Goal: Task Accomplishment & Management: Manage account settings

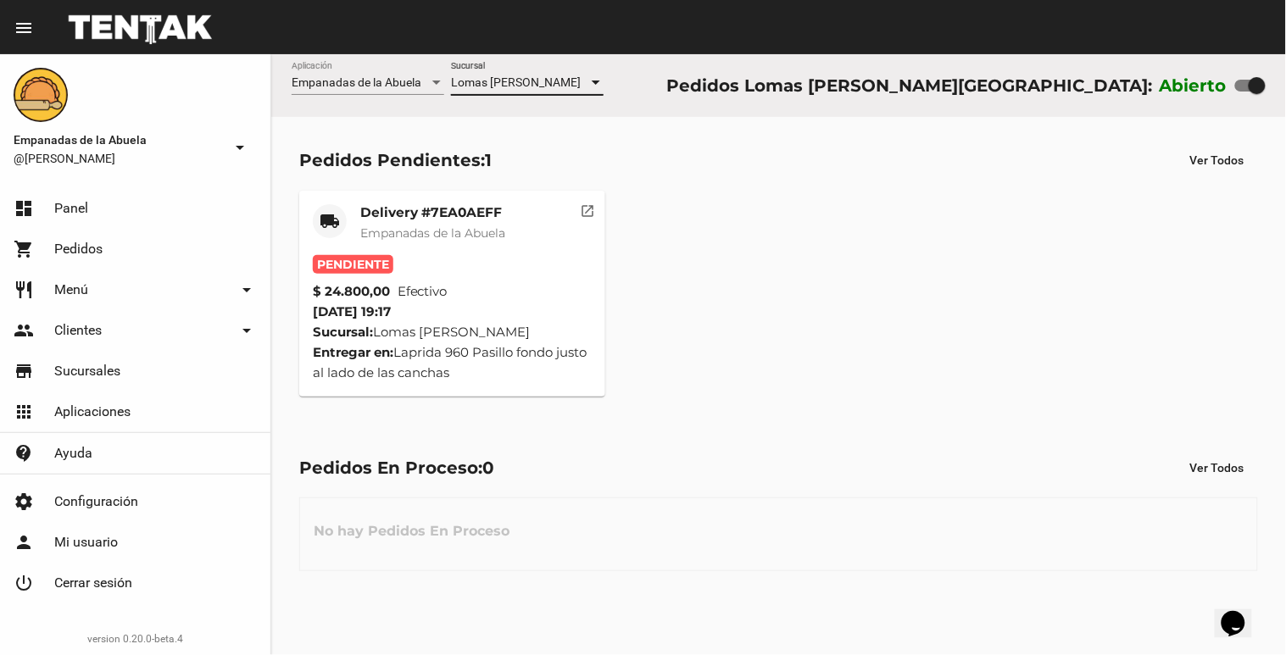
click at [536, 214] on mat-card-header "local_shipping Delivery #7EA0AEFF Empanadas de [GEOGRAPHIC_DATA]" at bounding box center [452, 229] width 279 height 51
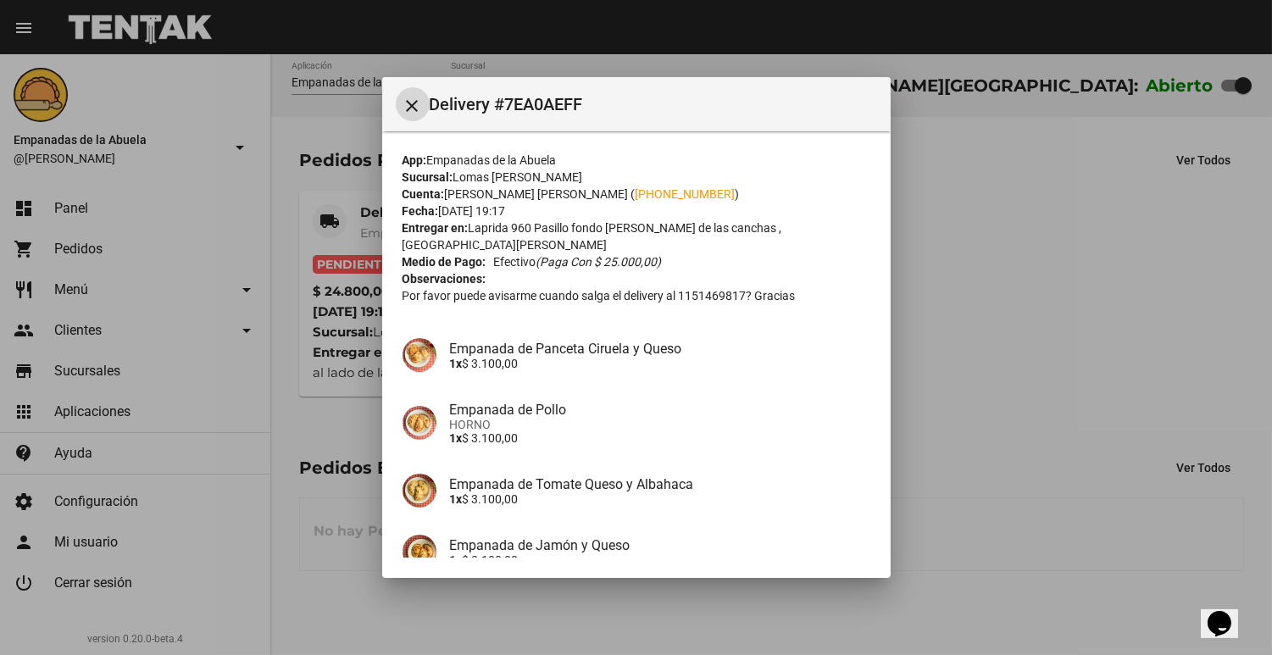
scroll to position [233, 0]
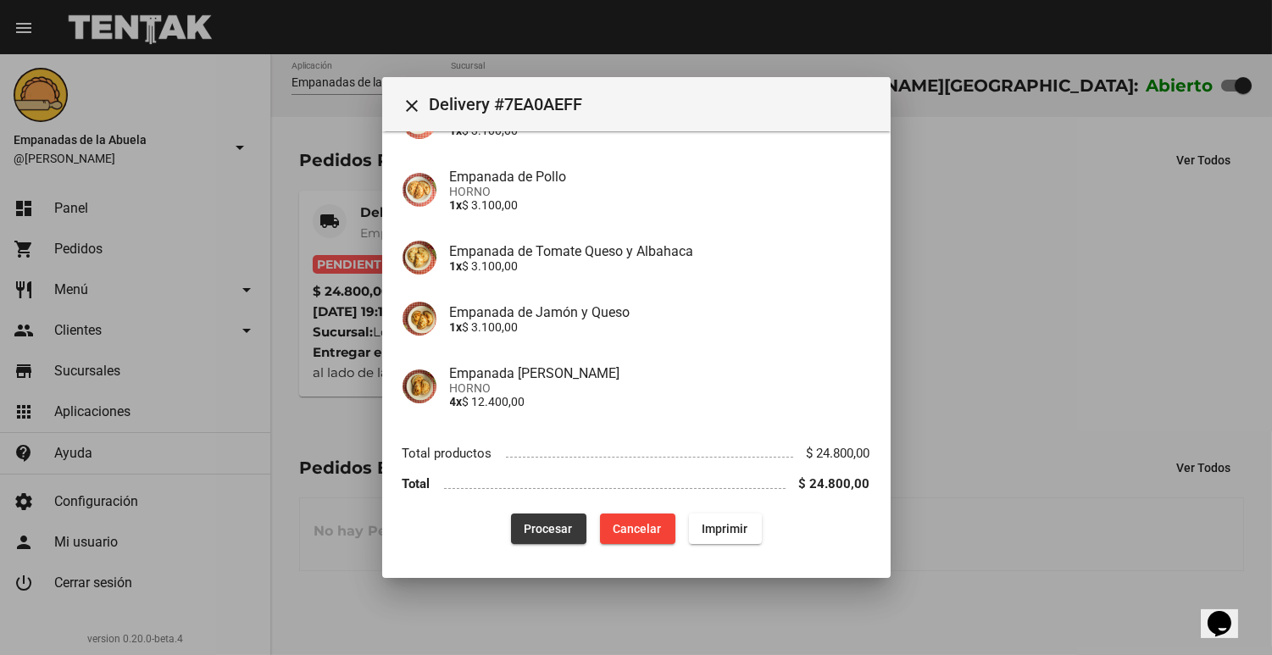
click at [543, 518] on button "Procesar" at bounding box center [548, 529] width 75 height 31
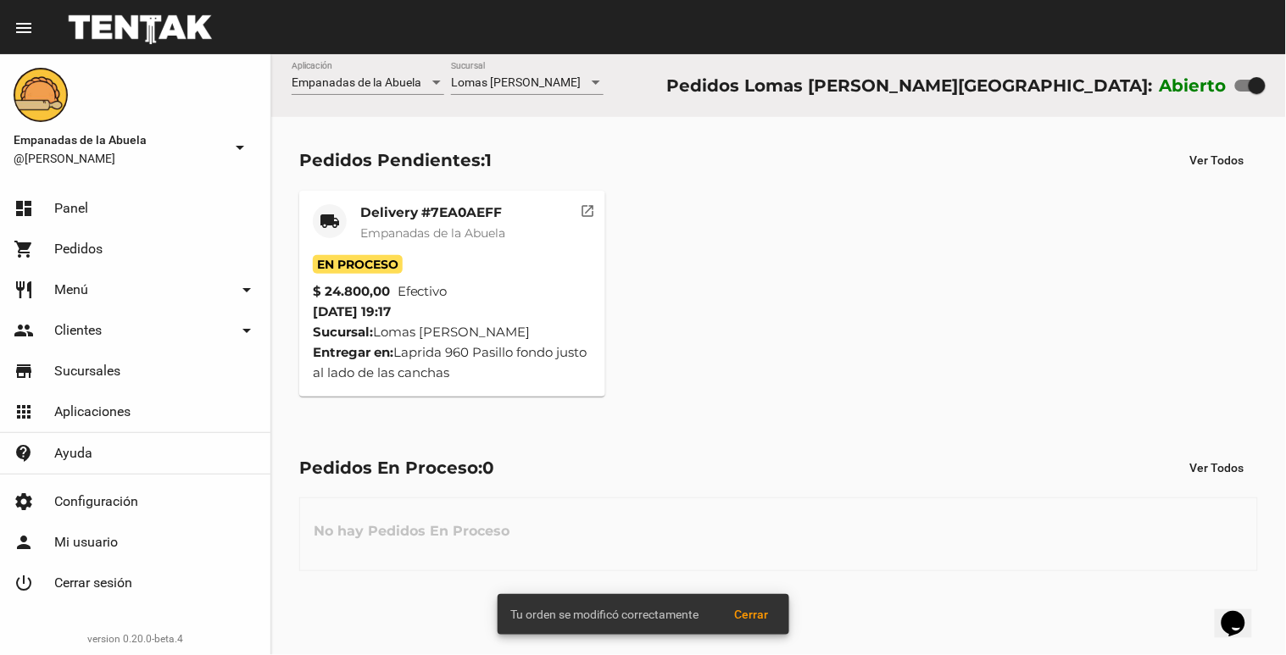
click at [416, 257] on div "En Proceso" at bounding box center [452, 264] width 279 height 19
click at [438, 229] on span "Empanadas de la Abuela" at bounding box center [432, 232] width 145 height 15
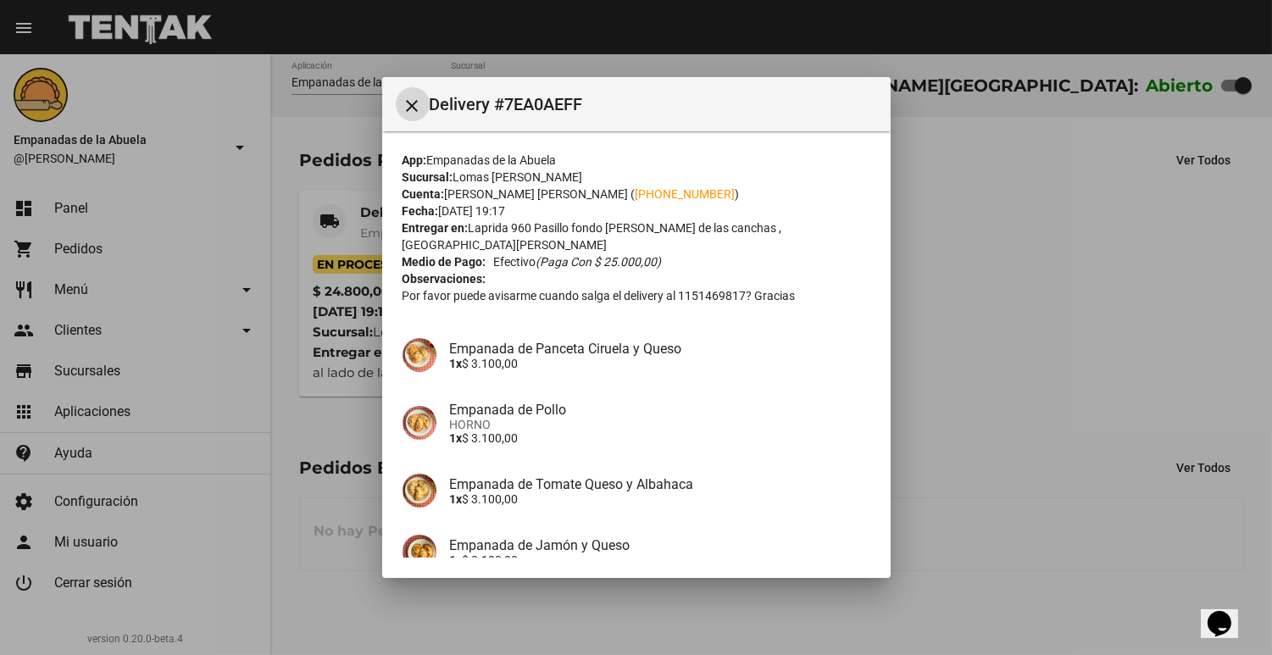
scroll to position [233, 0]
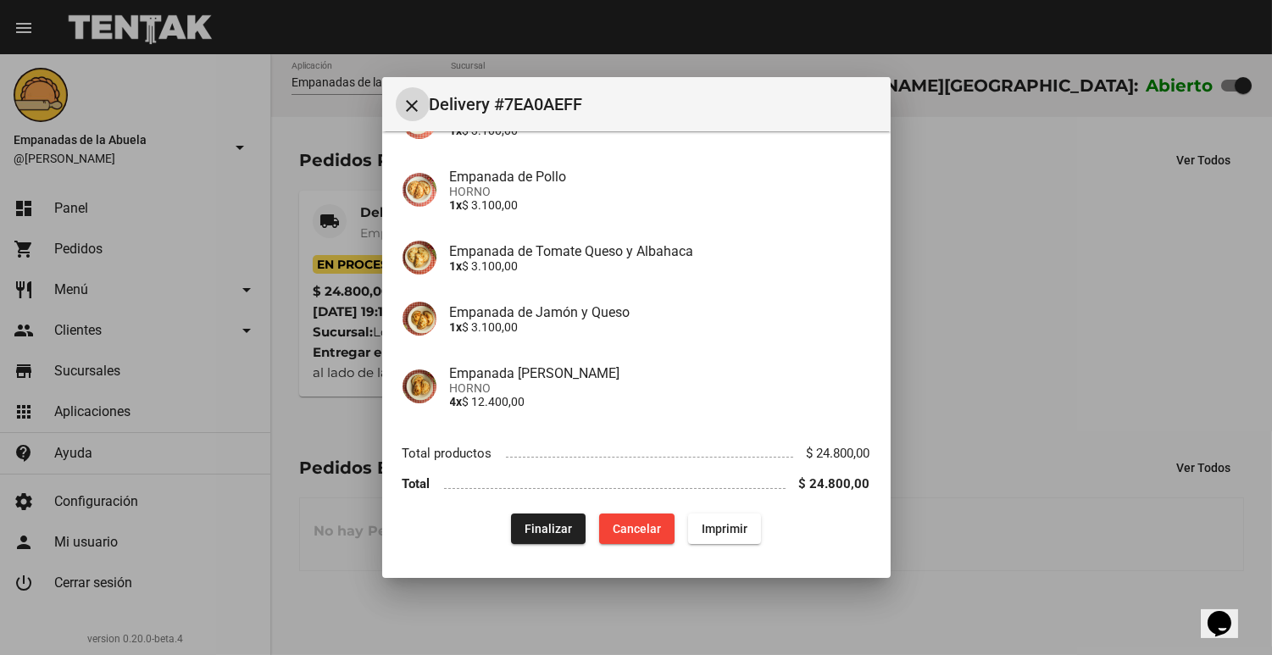
click at [733, 527] on span "Imprimir" at bounding box center [725, 529] width 46 height 14
click at [1157, 223] on div at bounding box center [636, 327] width 1272 height 655
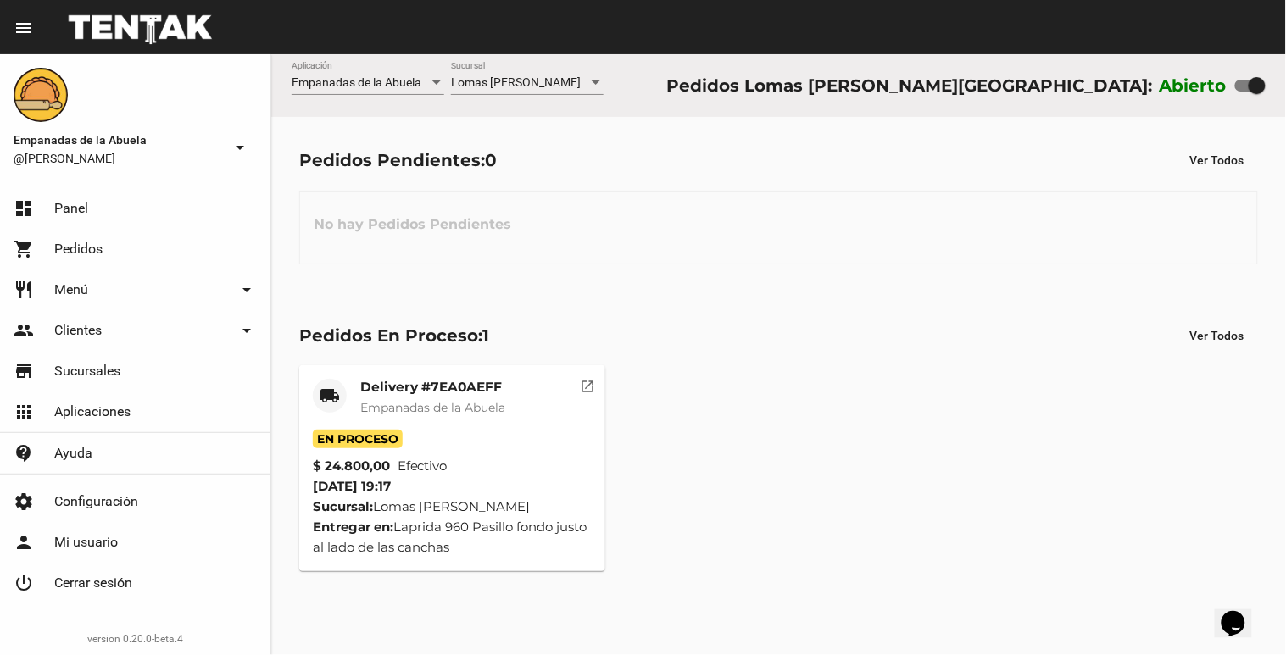
click at [497, 380] on mat-card-title "Delivery #7EA0AEFF" at bounding box center [432, 387] width 145 height 17
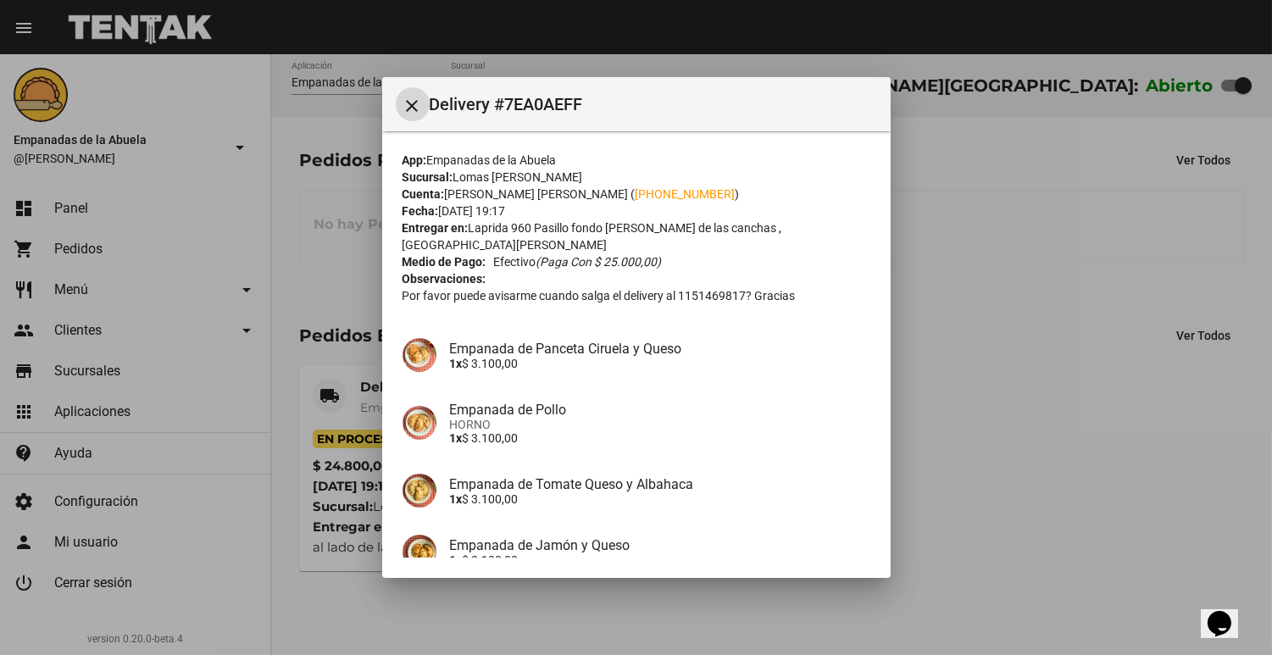
click at [865, 653] on div at bounding box center [636, 327] width 1272 height 655
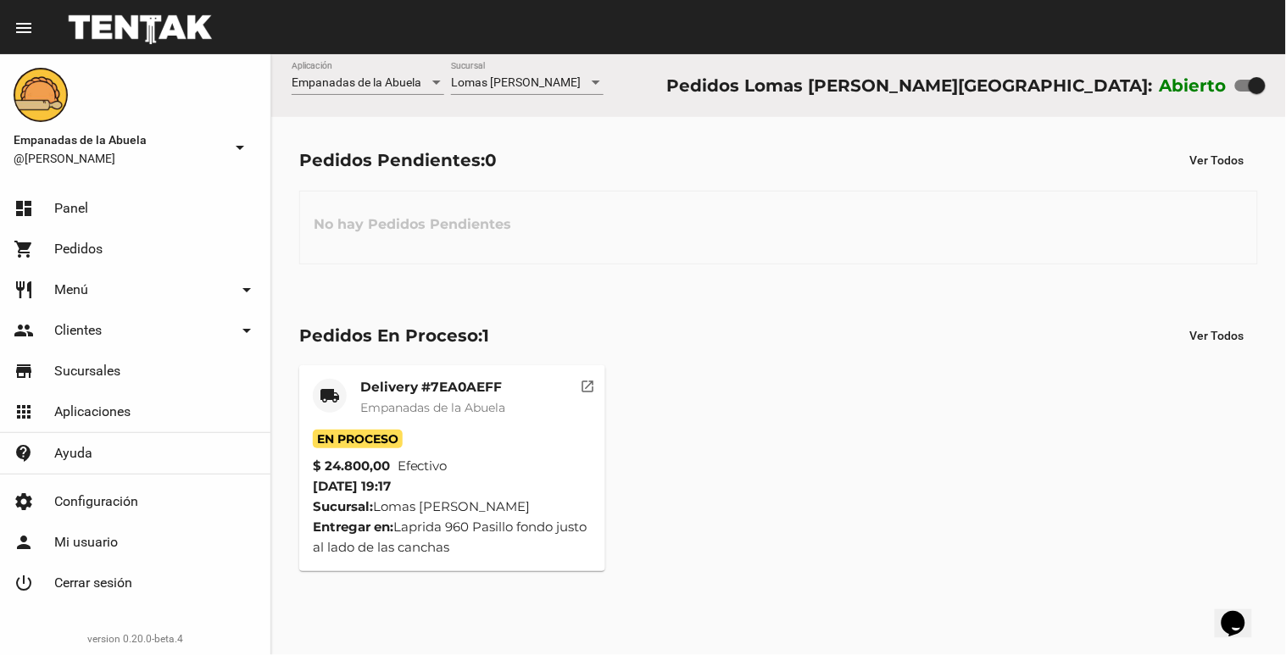
click at [887, 401] on div "local_shipping Delivery #7EA0AEFF Empanadas de la Abuela En Proceso $ 24.800,00…" at bounding box center [779, 468] width 974 height 221
click at [354, 410] on mat-card-header "local_shipping Delivery #7EA0AEFF Empanadas de [GEOGRAPHIC_DATA]" at bounding box center [452, 404] width 279 height 51
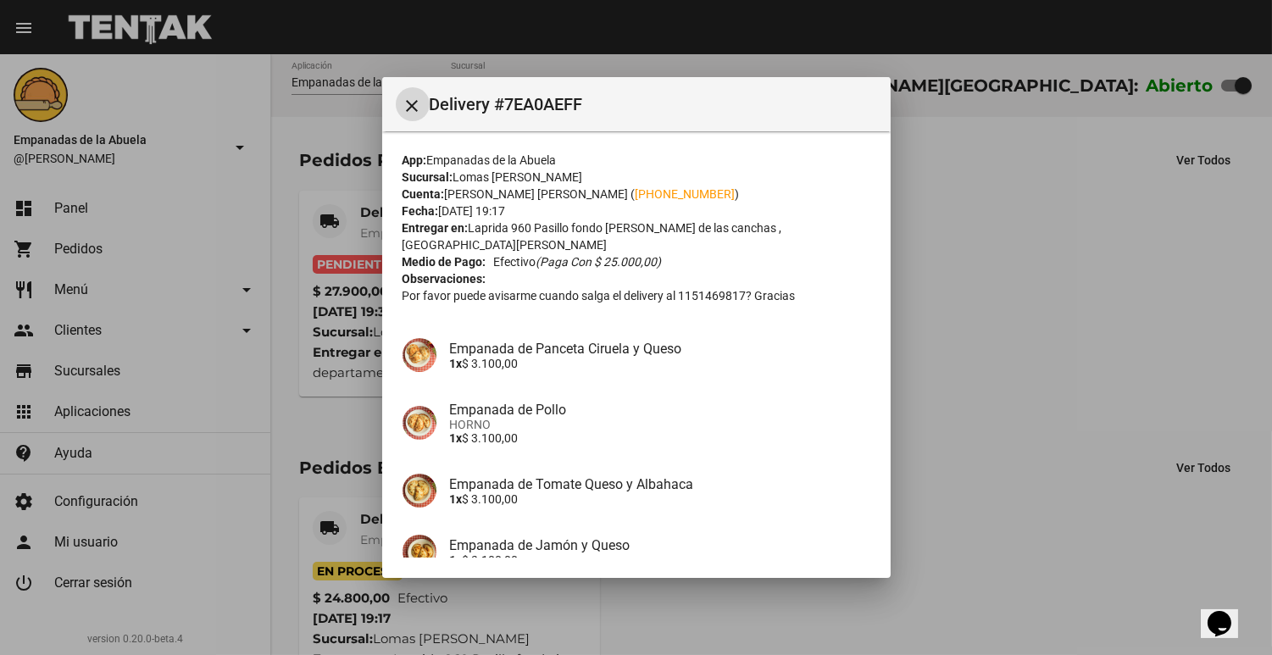
click at [1137, 280] on div at bounding box center [636, 327] width 1272 height 655
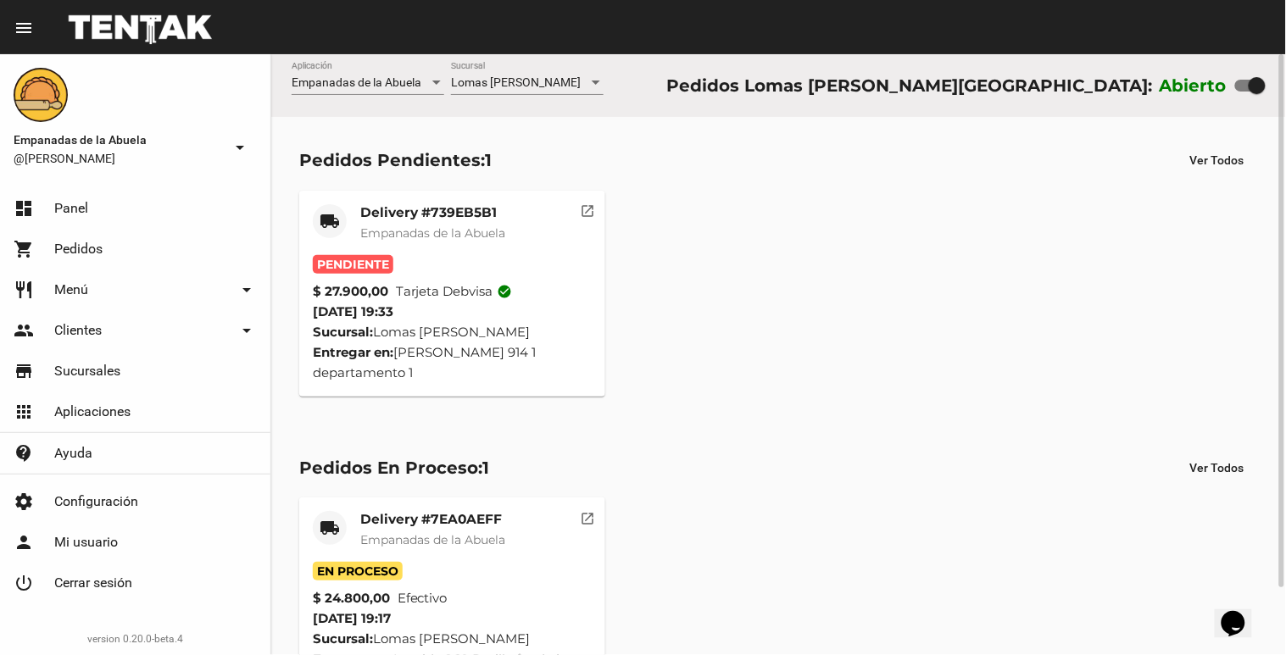
click at [424, 235] on span "Empanadas de la Abuela" at bounding box center [432, 232] width 145 height 15
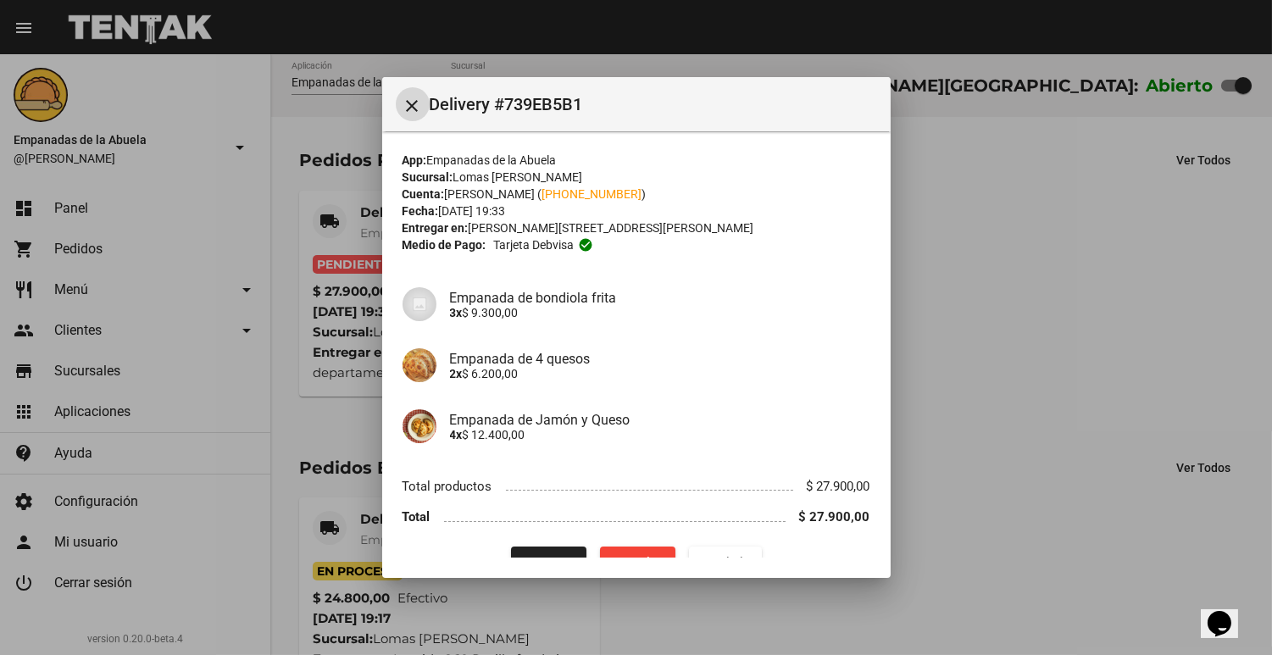
scroll to position [32, 0]
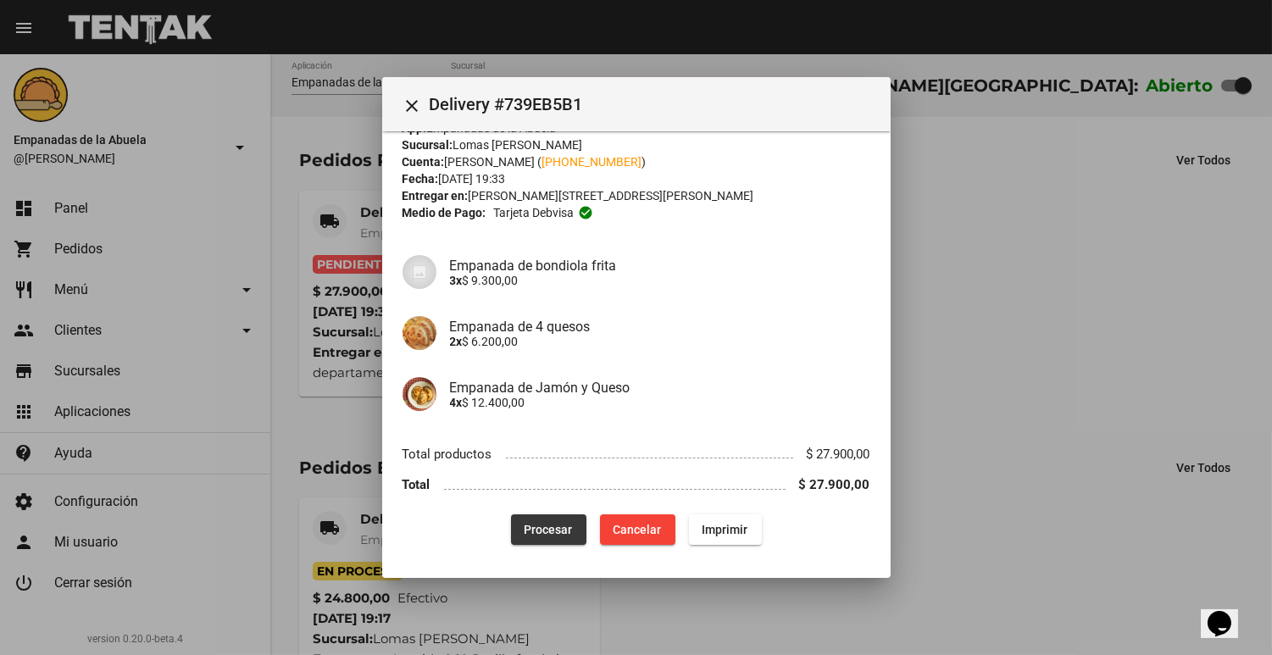
click at [527, 536] on button "Procesar" at bounding box center [548, 530] width 75 height 31
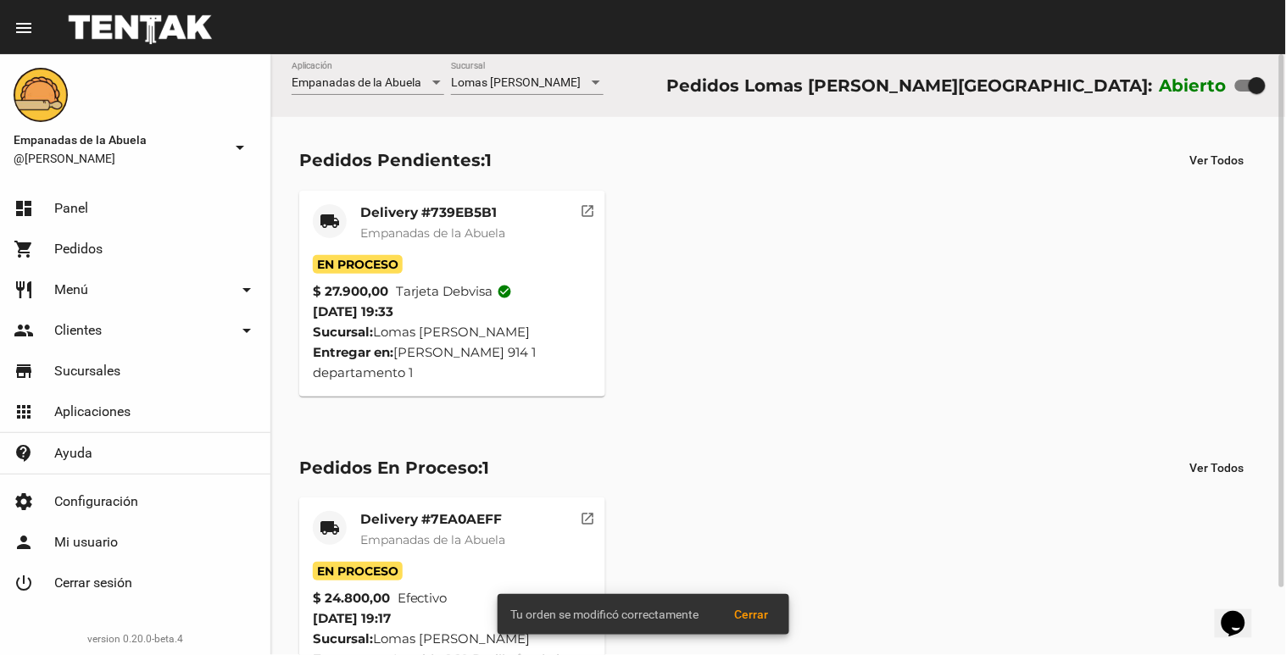
click at [505, 227] on span "Empanadas de la Abuela" at bounding box center [432, 232] width 145 height 15
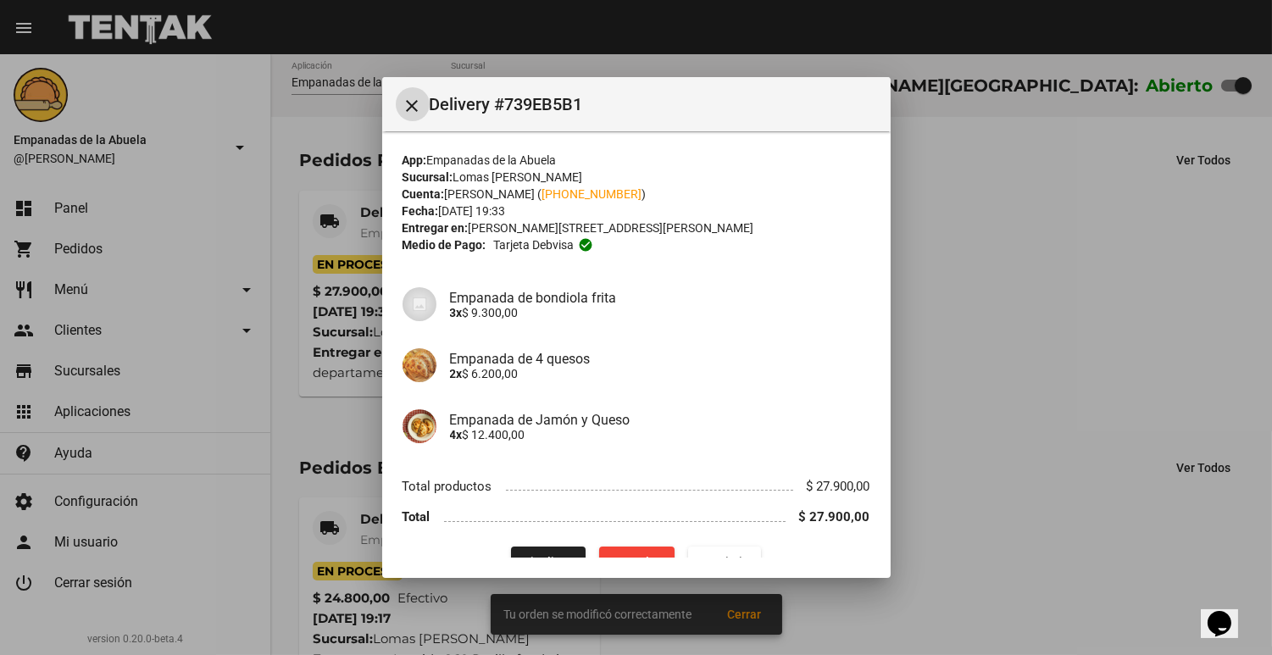
scroll to position [32, 0]
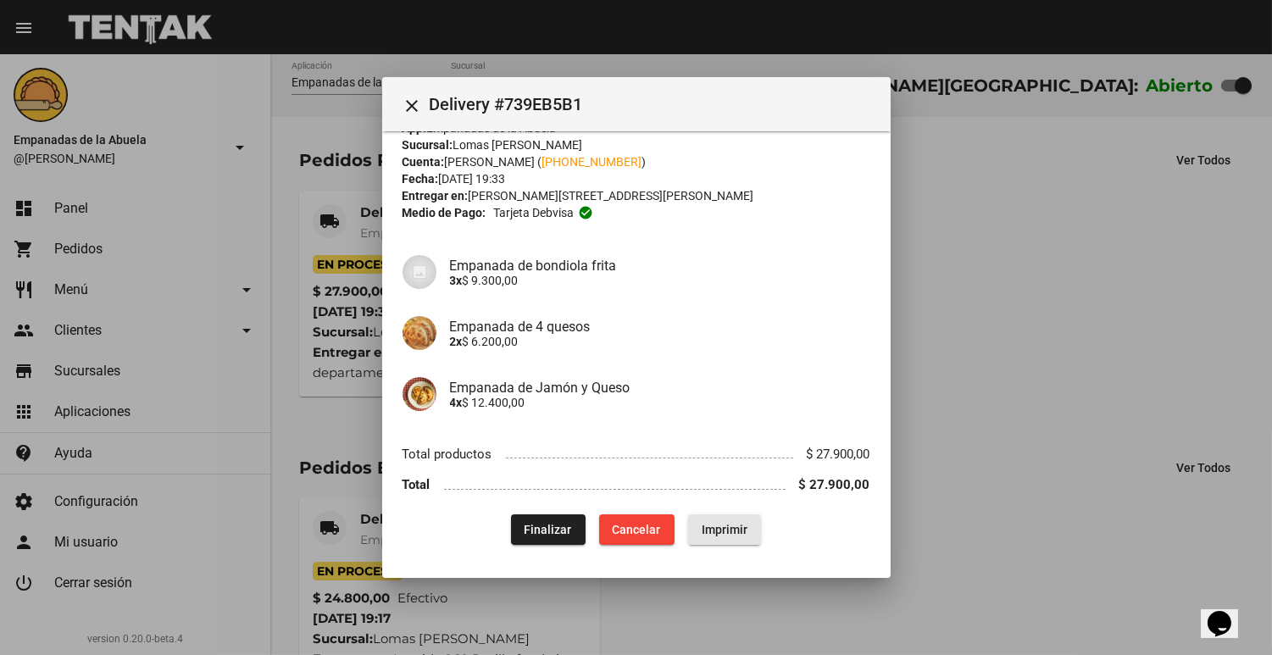
click at [743, 521] on button "Imprimir" at bounding box center [724, 530] width 73 height 31
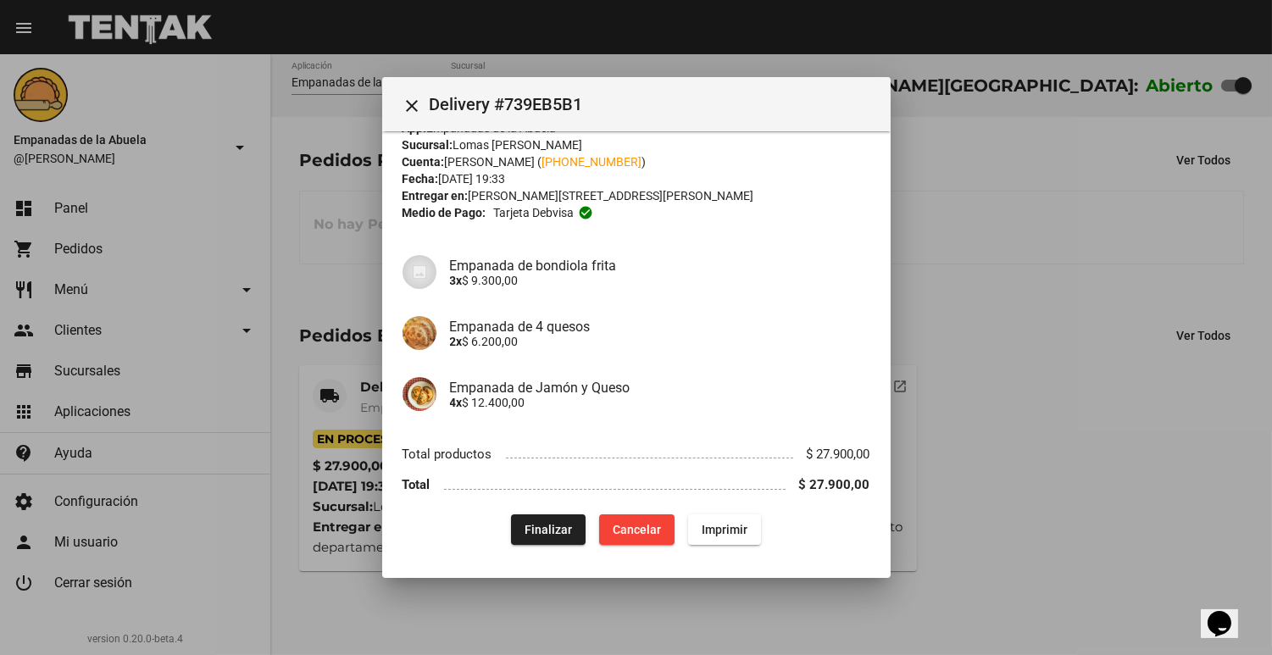
click at [893, 242] on div at bounding box center [636, 327] width 1272 height 655
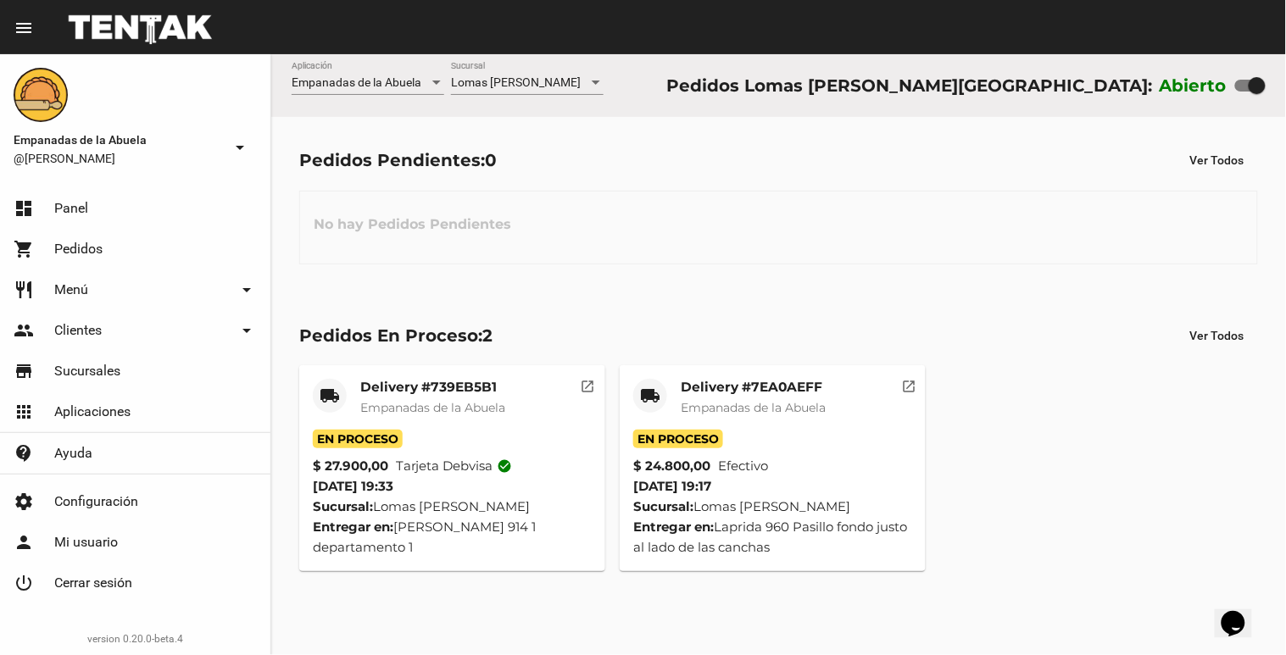
click at [526, 87] on span "Lomas [PERSON_NAME]" at bounding box center [516, 82] width 130 height 14
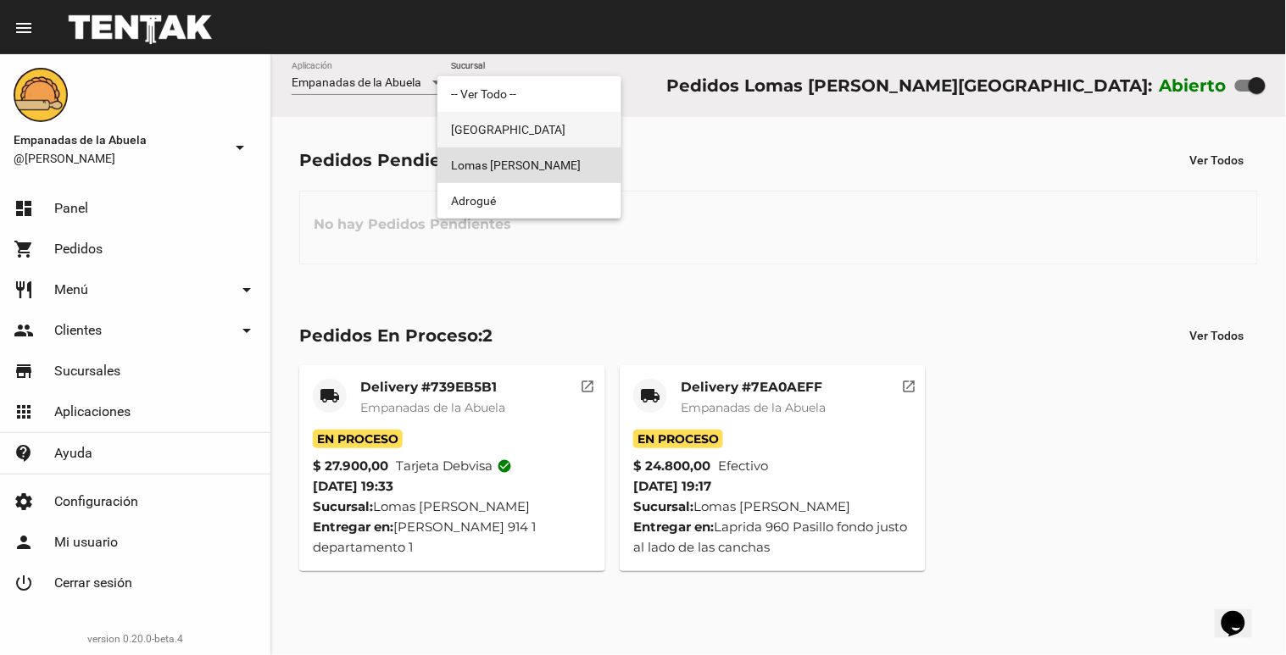
click at [537, 125] on span "[GEOGRAPHIC_DATA]" at bounding box center [529, 130] width 157 height 36
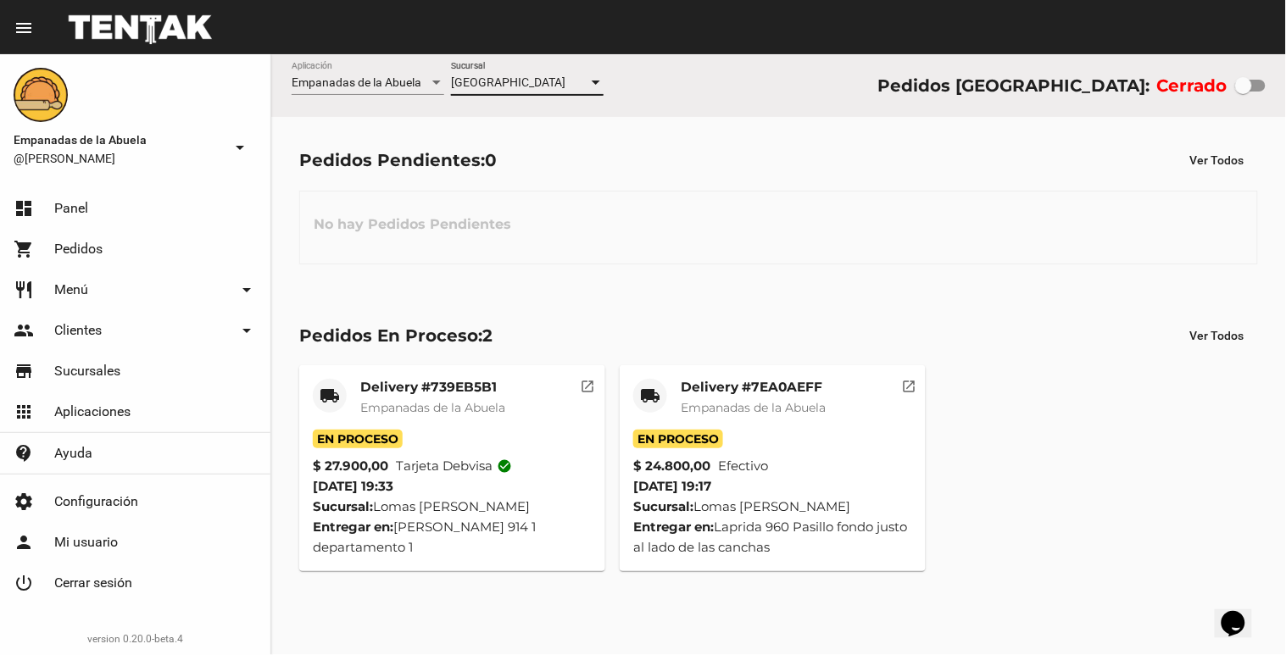
click at [543, 85] on div "[GEOGRAPHIC_DATA]" at bounding box center [519, 83] width 137 height 14
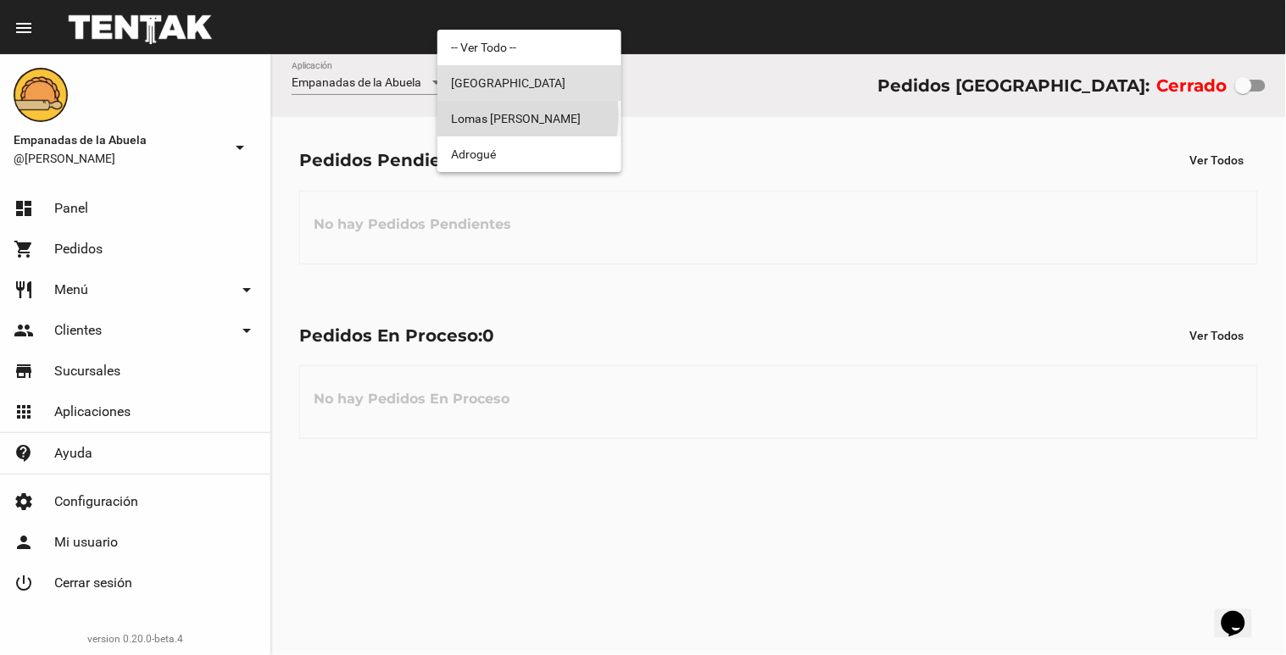
click at [487, 115] on span "Lomas [PERSON_NAME]" at bounding box center [529, 119] width 157 height 36
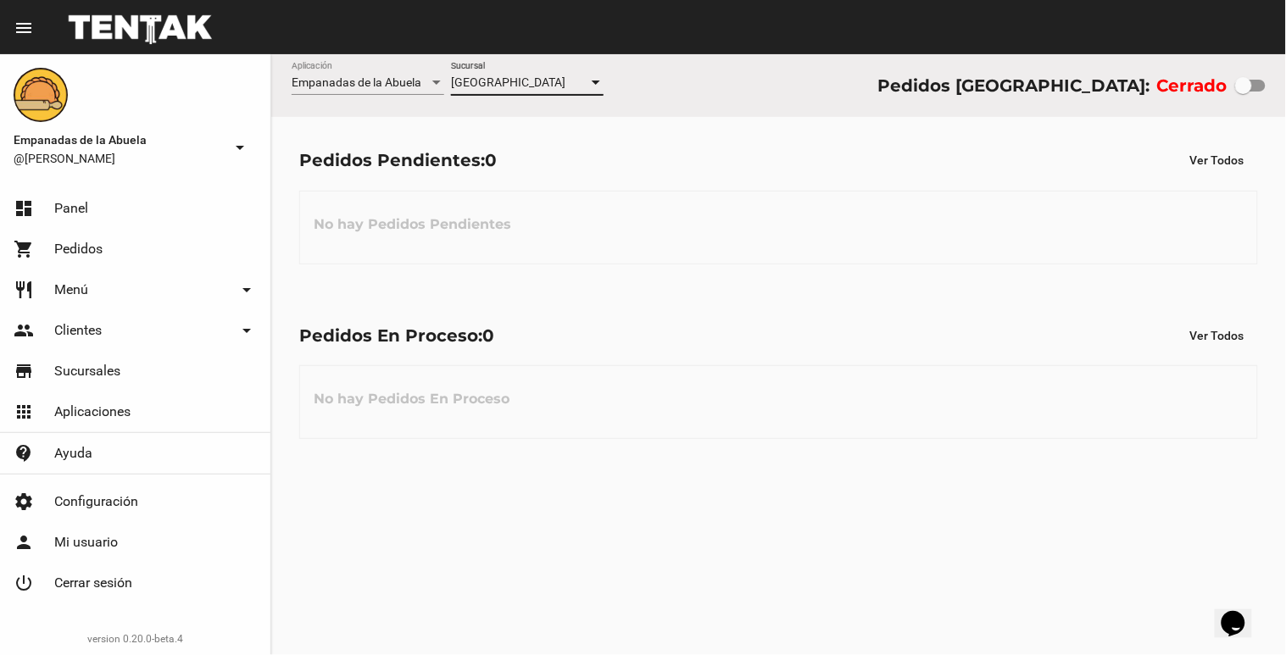
checkbox input "true"
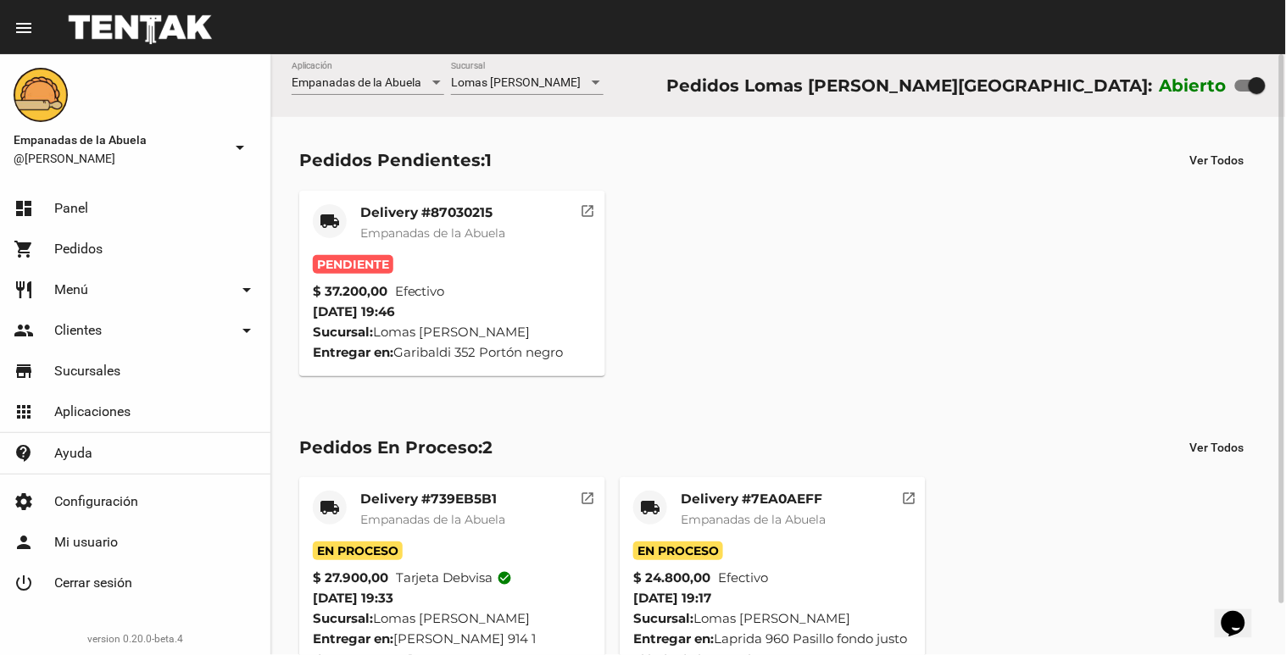
click at [500, 235] on span "Empanadas de la Abuela" at bounding box center [432, 232] width 145 height 15
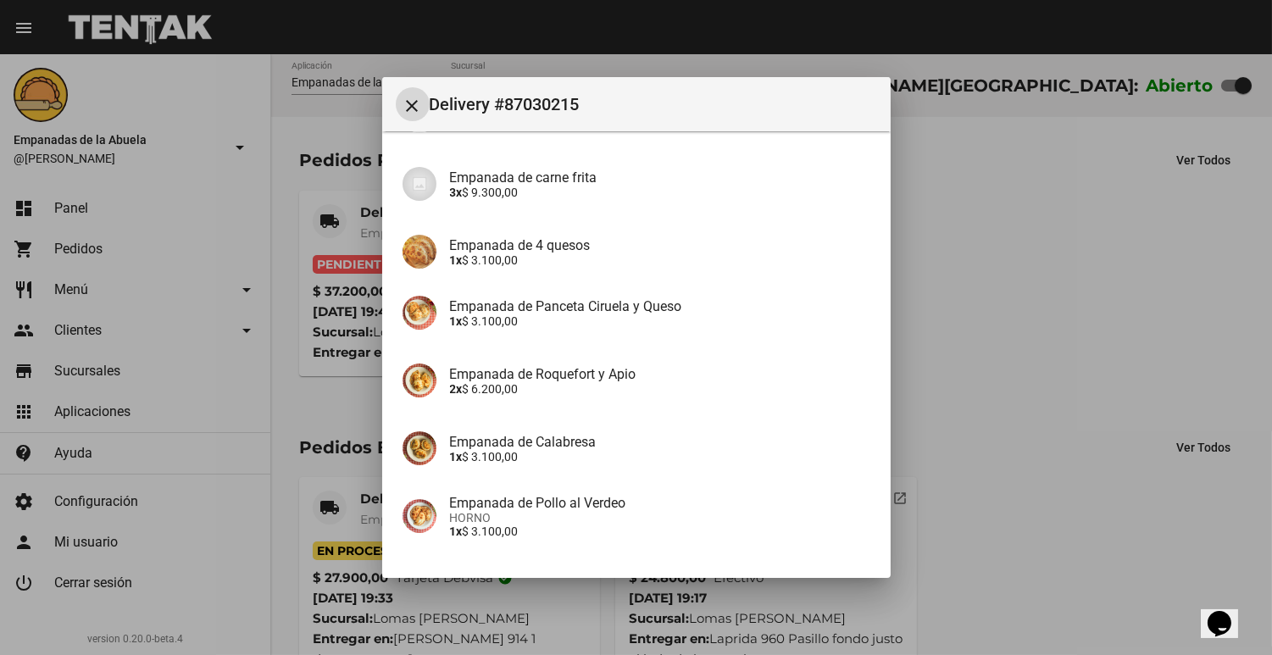
scroll to position [317, 0]
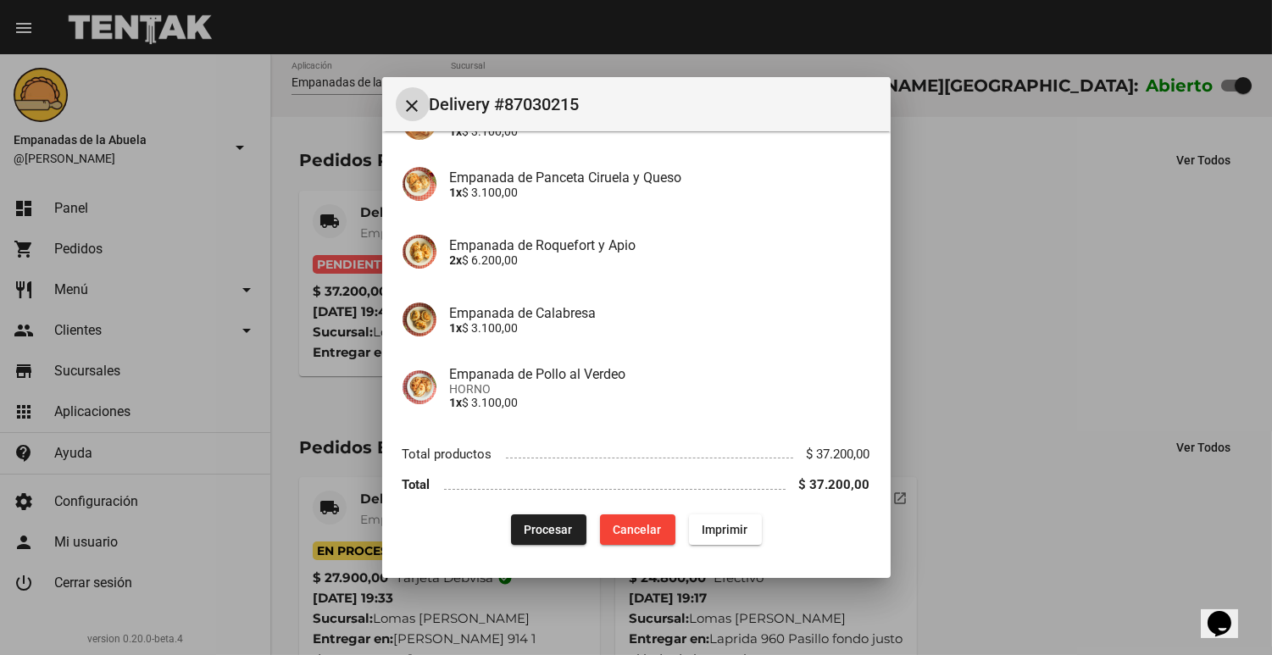
click at [556, 506] on div "App: Empanadas de la Abuela Sucursal: Lomas [PERSON_NAME] Cuenta: [DATE][PERSON…" at bounding box center [637, 190] width 468 height 710
click at [525, 531] on span "Procesar" at bounding box center [549, 530] width 48 height 14
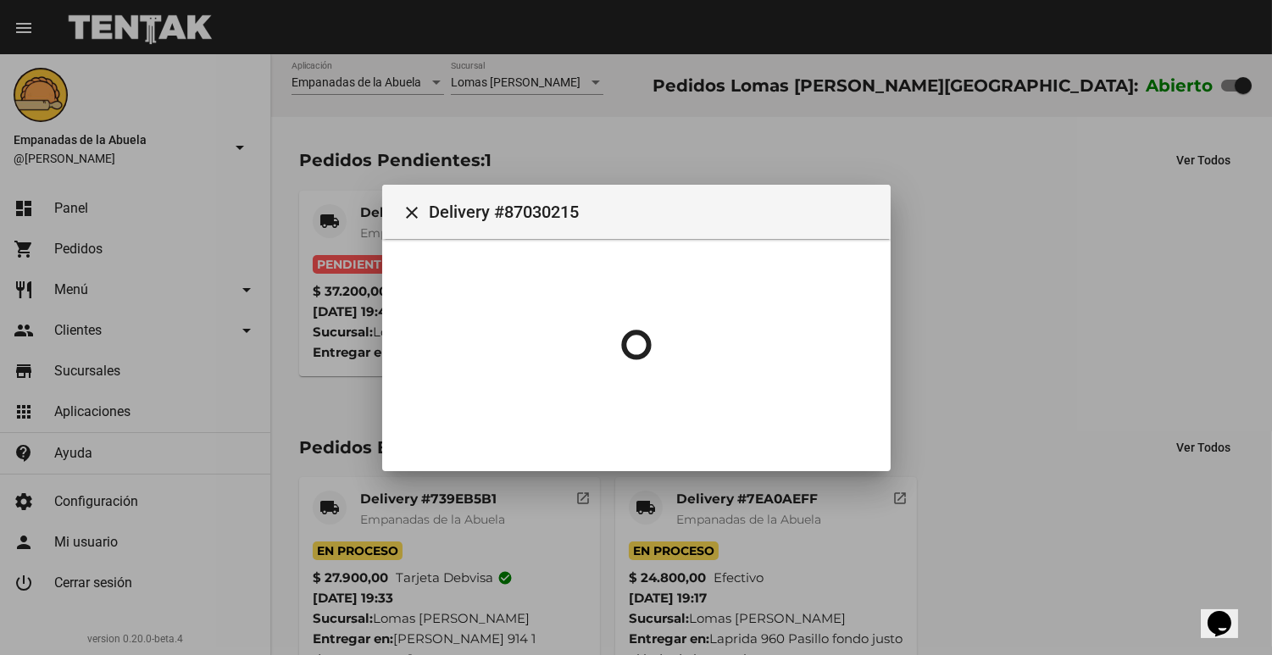
click at [374, 220] on div at bounding box center [636, 327] width 1272 height 655
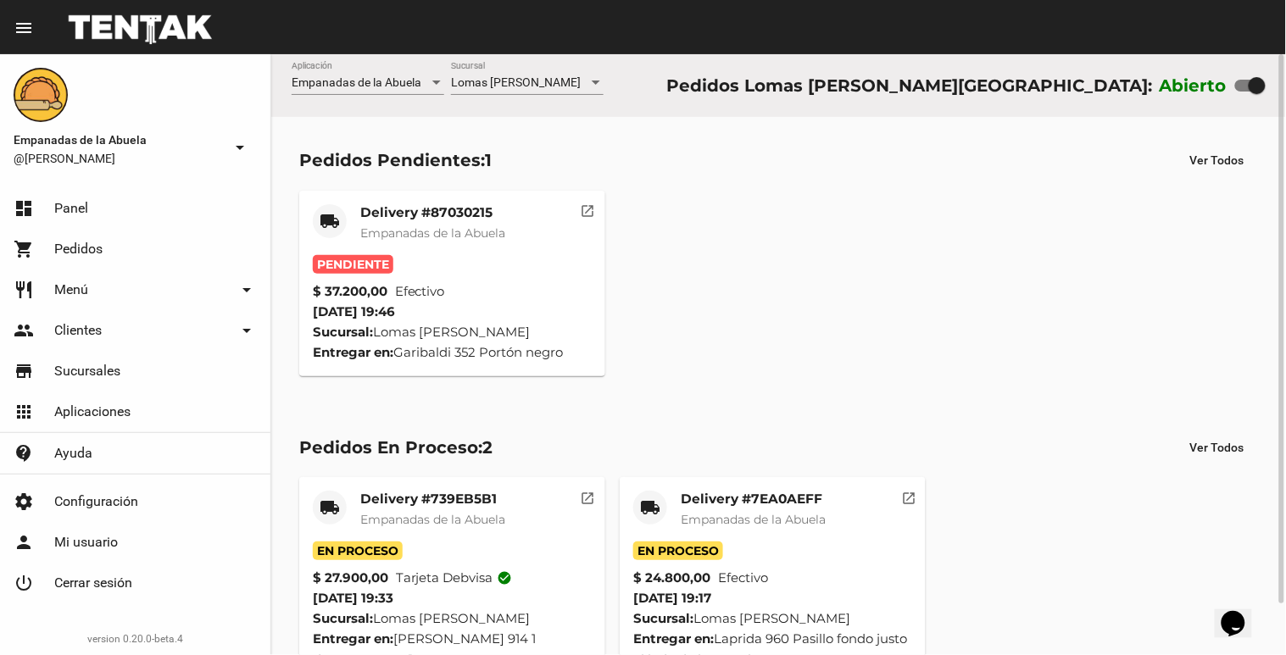
click at [376, 218] on mat-card-title "Delivery #87030215" at bounding box center [432, 212] width 145 height 17
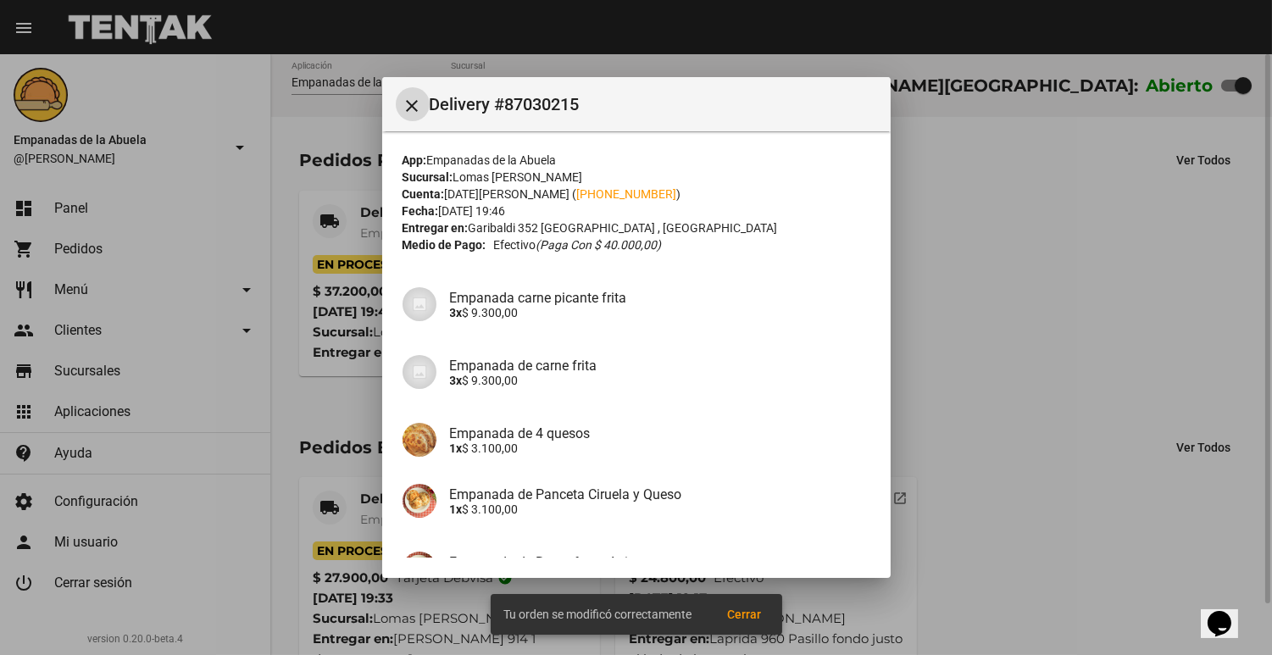
scroll to position [317, 0]
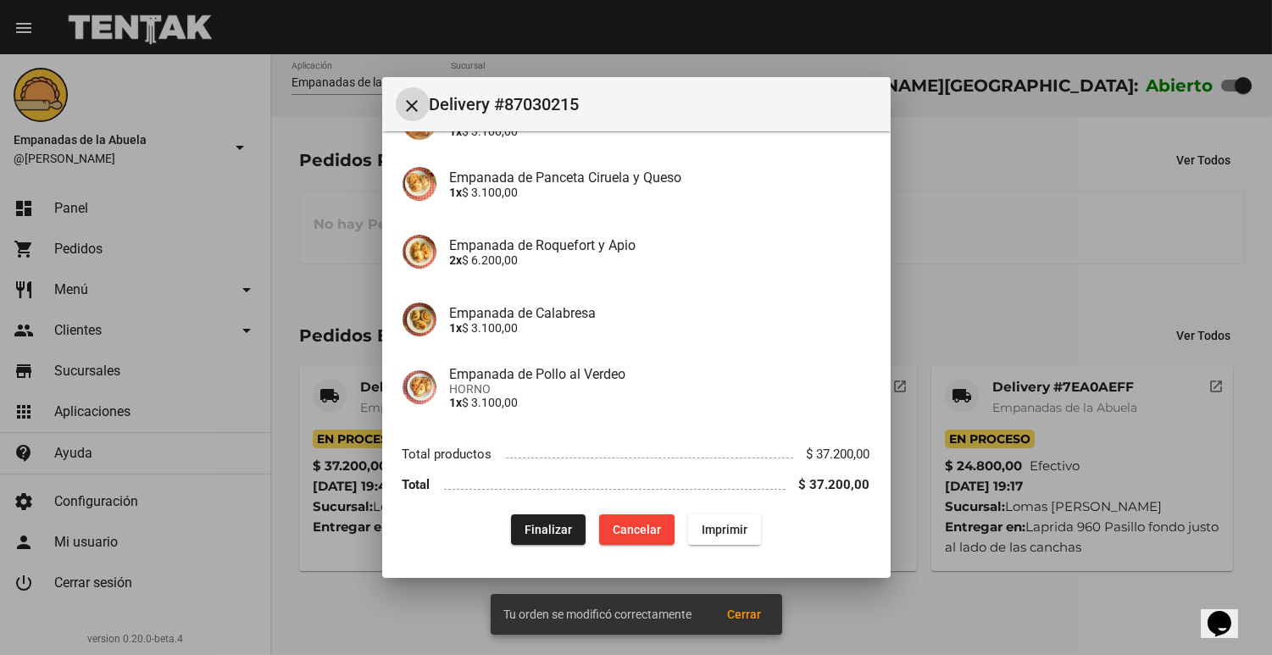
click at [719, 537] on button "Imprimir" at bounding box center [724, 530] width 73 height 31
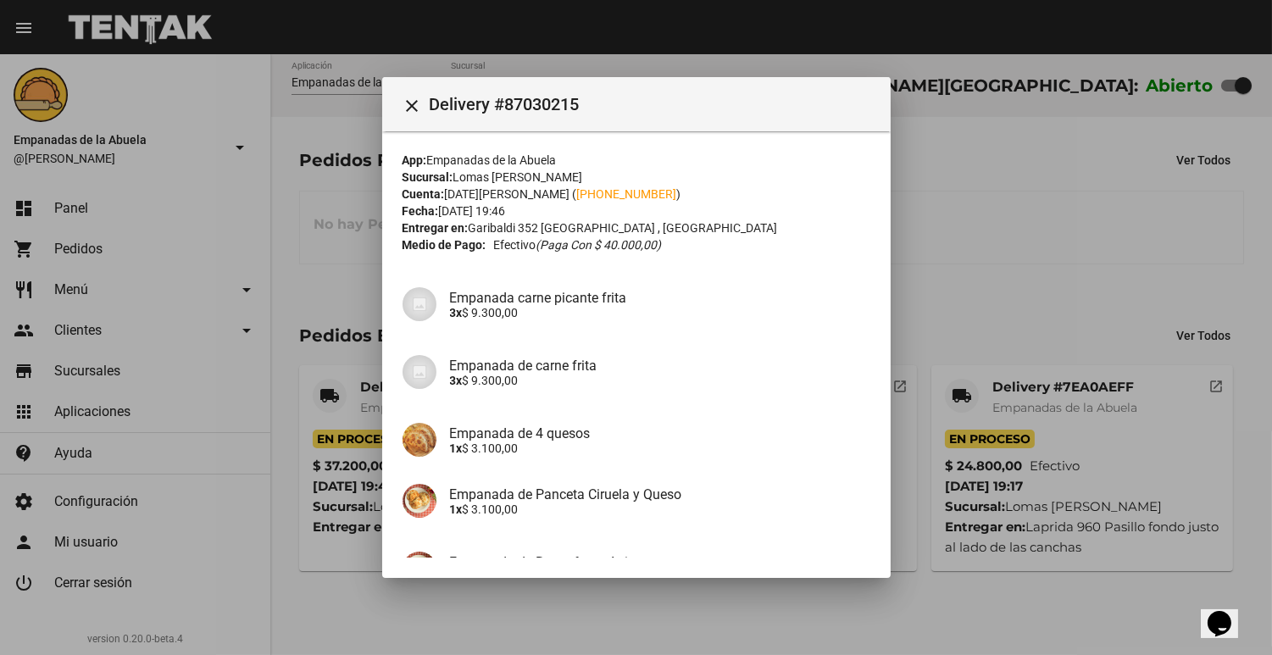
scroll to position [317, 0]
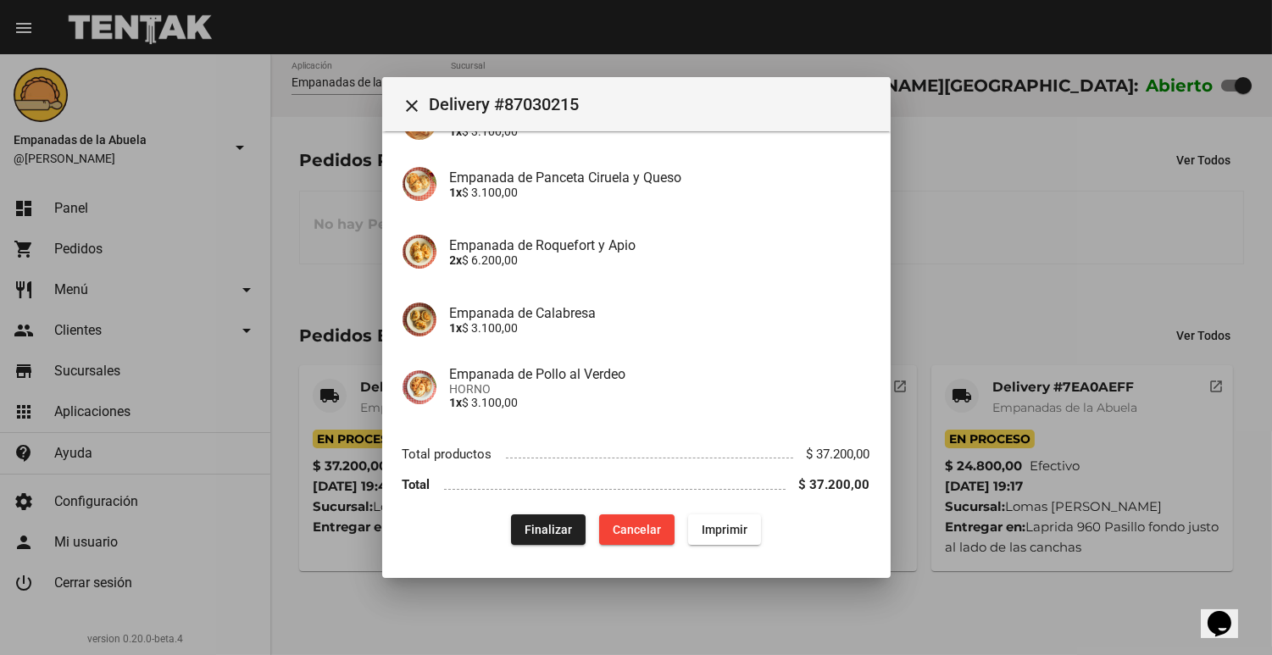
click at [1069, 299] on div at bounding box center [636, 327] width 1272 height 655
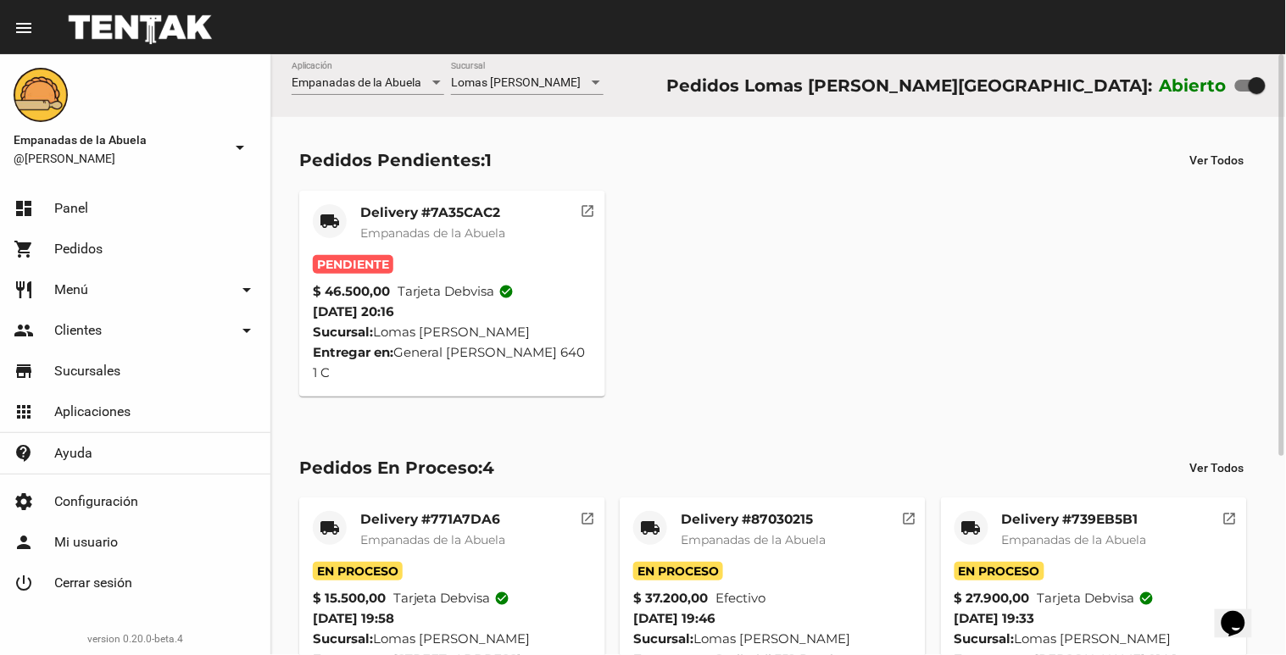
click at [486, 236] on span "Empanadas de la Abuela" at bounding box center [432, 232] width 145 height 15
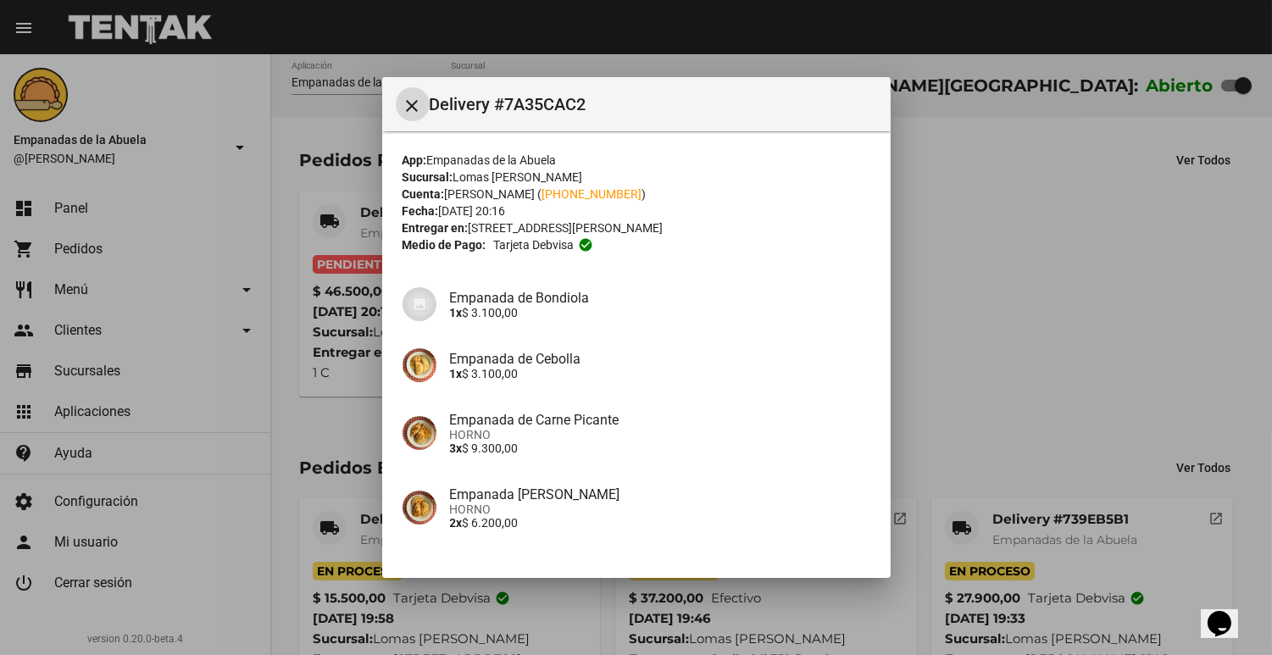
scroll to position [376, 0]
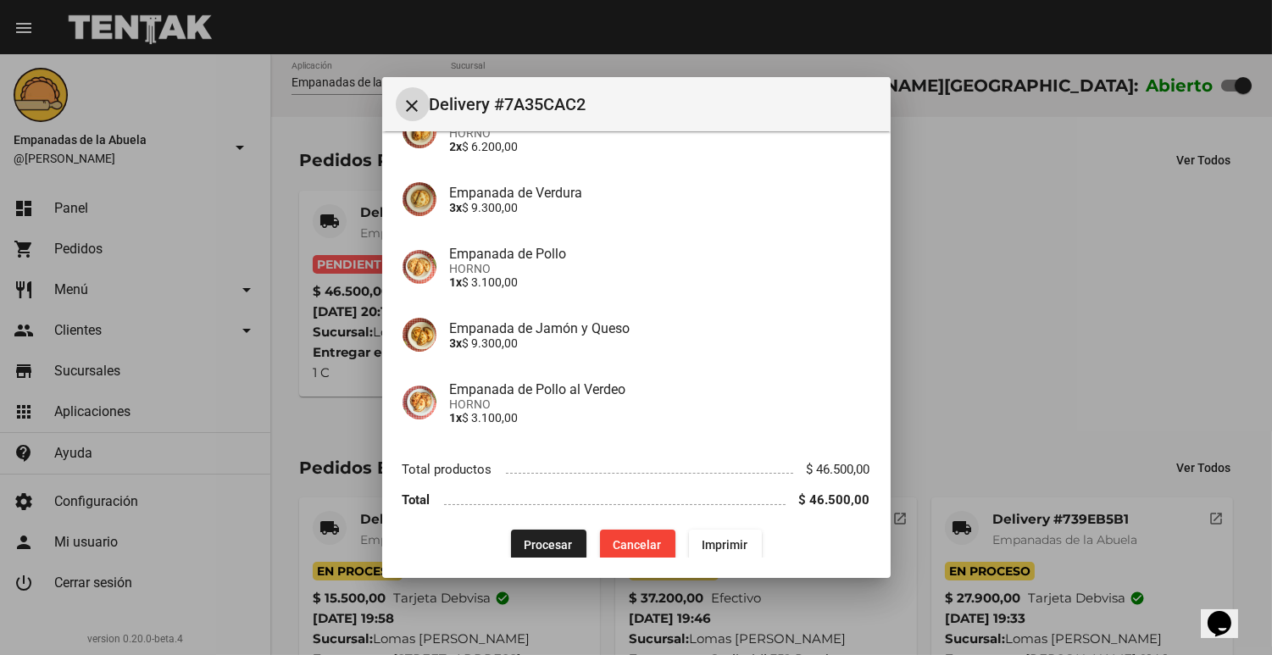
click at [570, 534] on button "Procesar" at bounding box center [548, 545] width 75 height 31
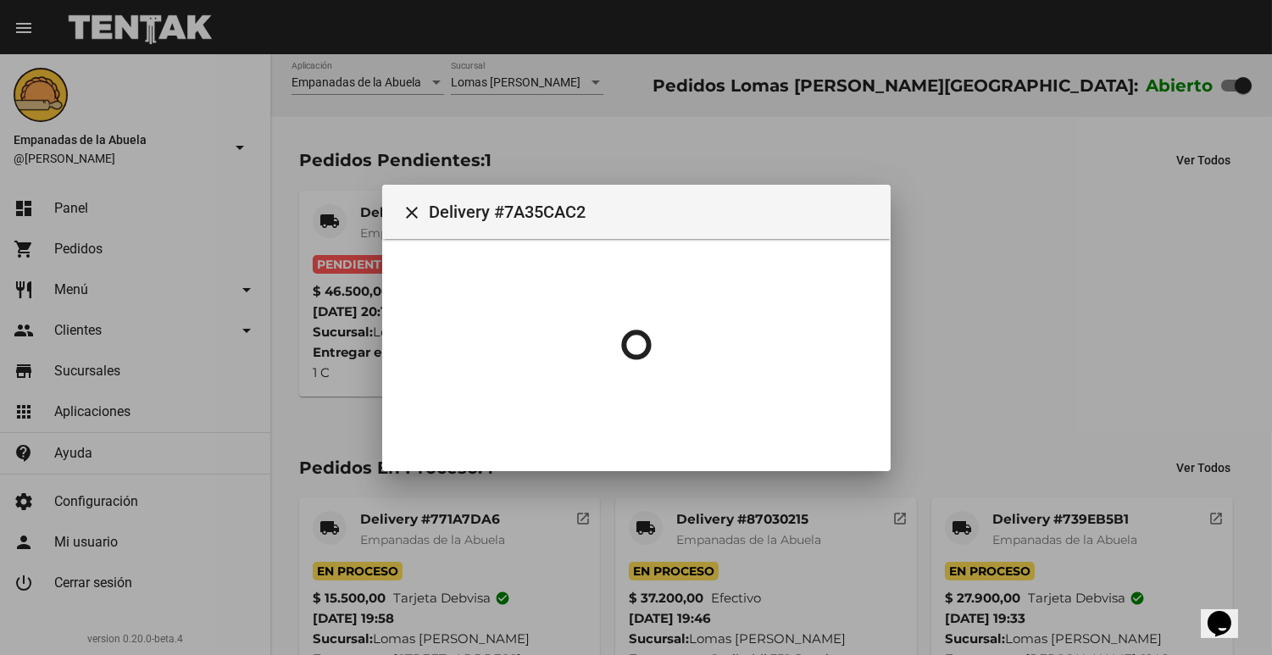
scroll to position [0, 0]
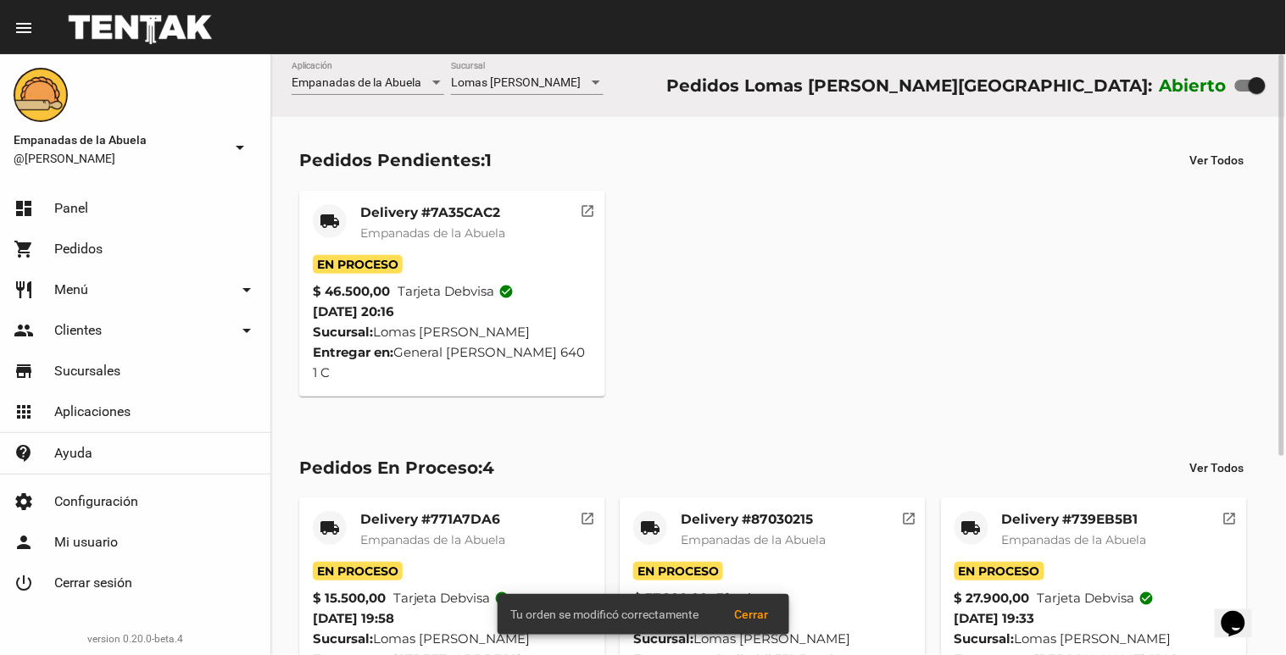
click at [540, 209] on mat-card-header "local_shipping Delivery #7A35CAC2 Empanadas de [GEOGRAPHIC_DATA]" at bounding box center [452, 229] width 279 height 51
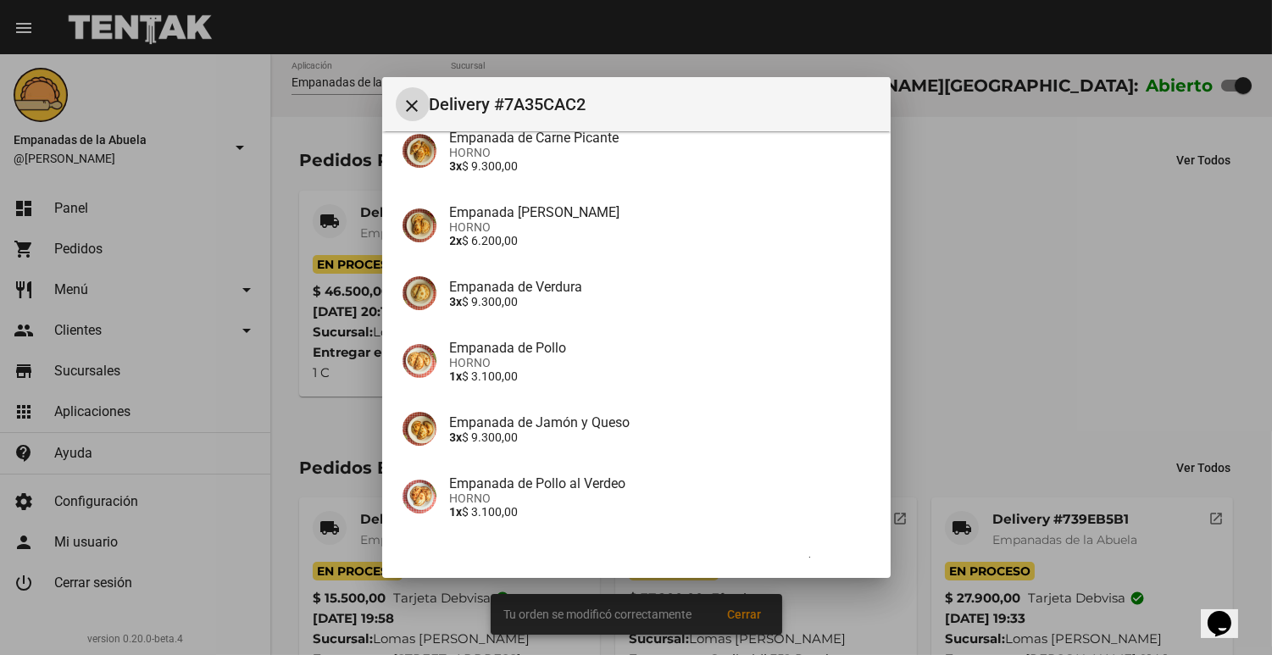
scroll to position [392, 0]
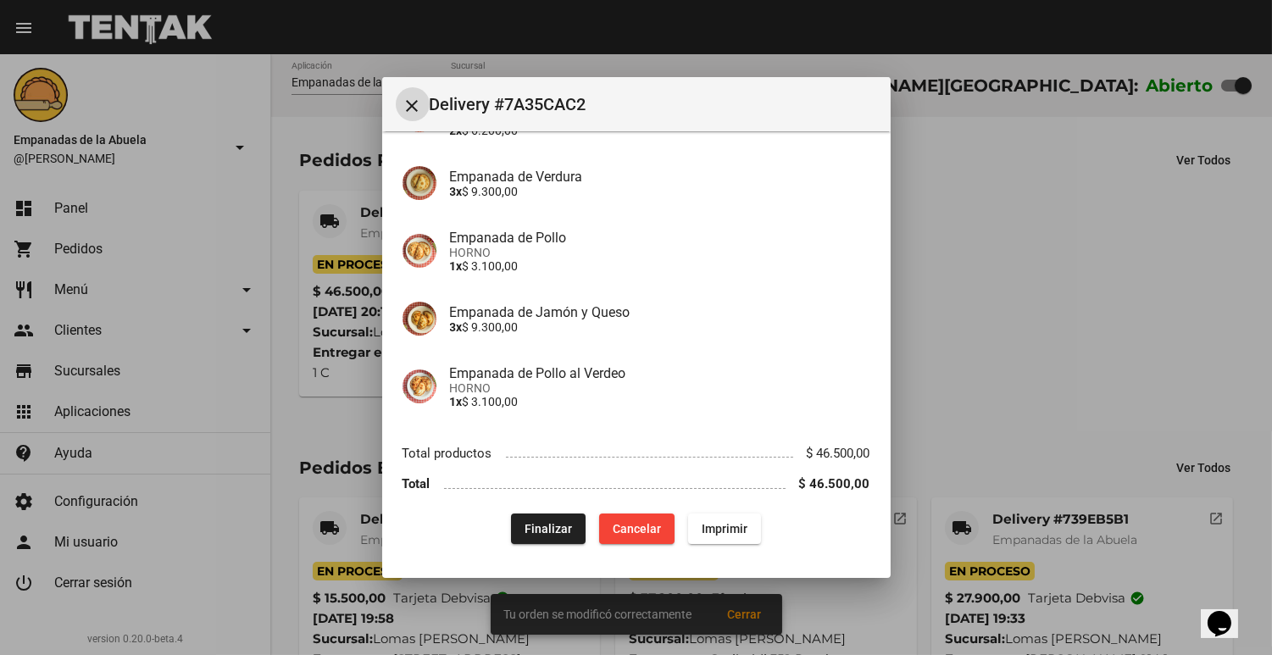
click at [719, 515] on button "Imprimir" at bounding box center [724, 529] width 73 height 31
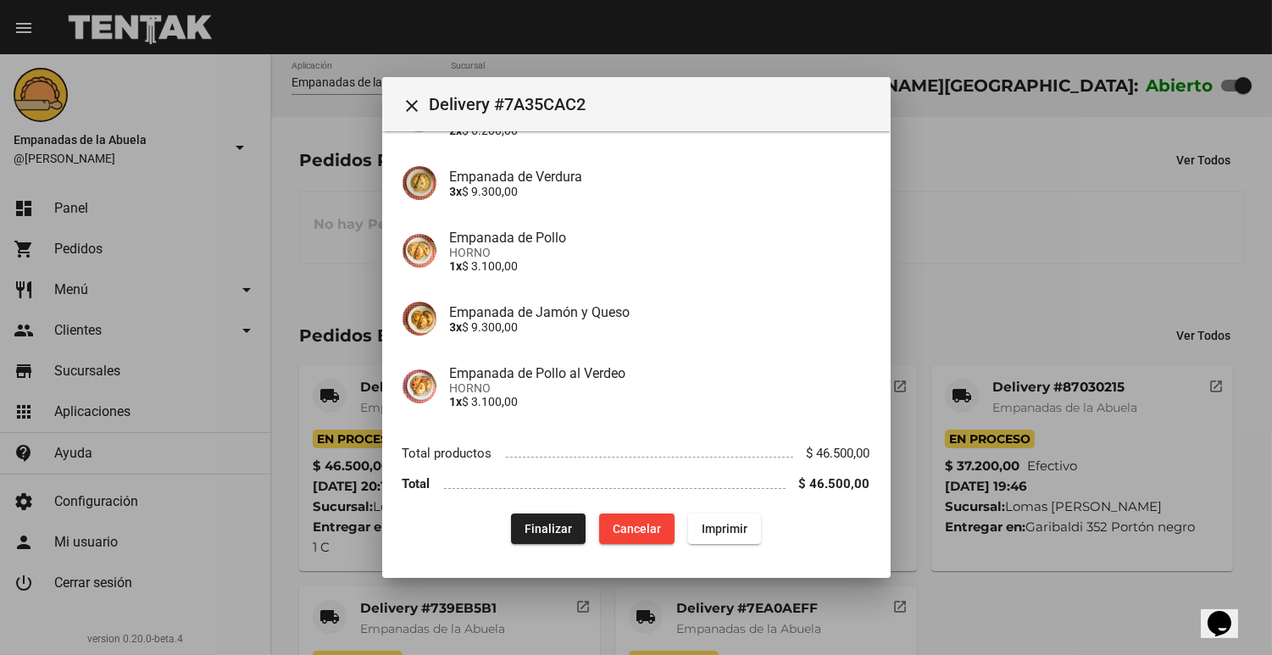
click at [1099, 159] on div at bounding box center [636, 327] width 1272 height 655
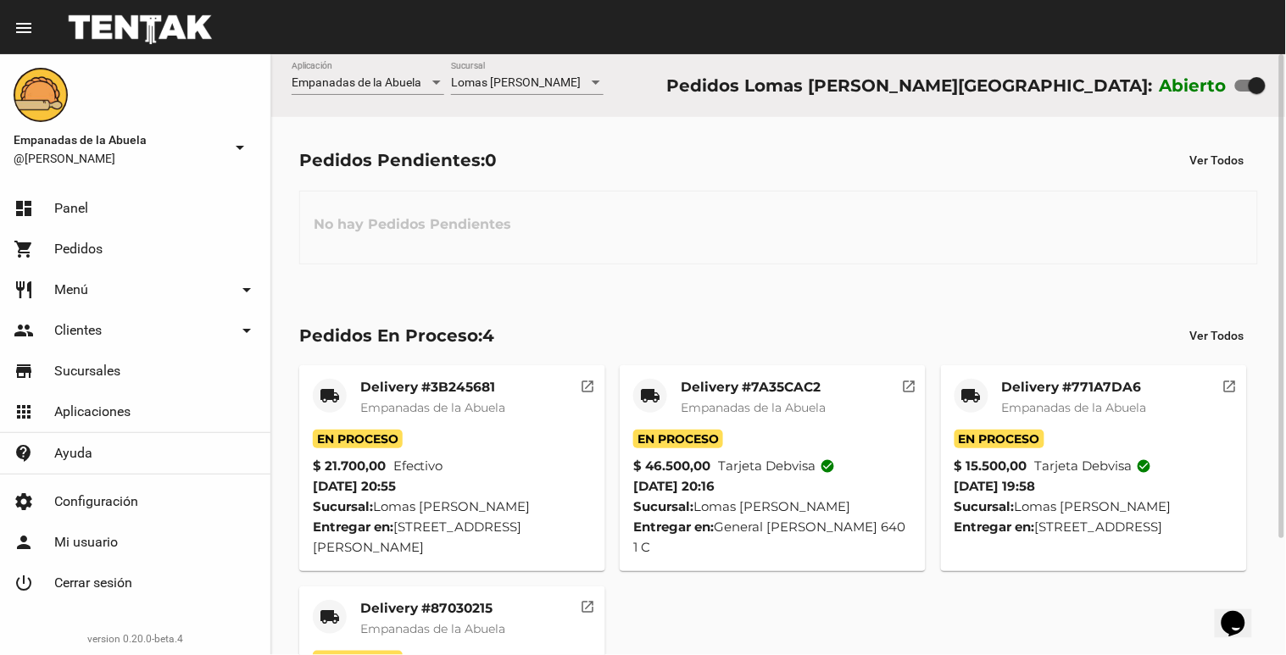
click at [465, 435] on div "En Proceso" at bounding box center [452, 439] width 279 height 19
click at [469, 411] on span "Empanadas de la Abuela" at bounding box center [432, 407] width 145 height 15
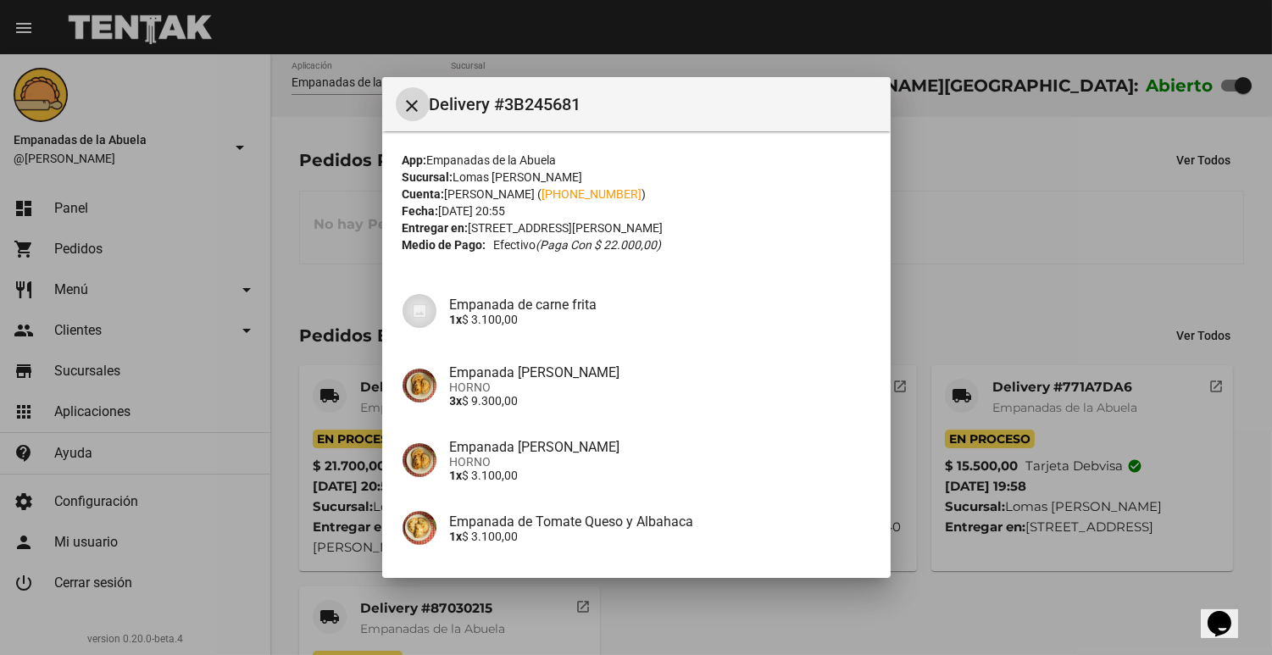
scroll to position [196, 0]
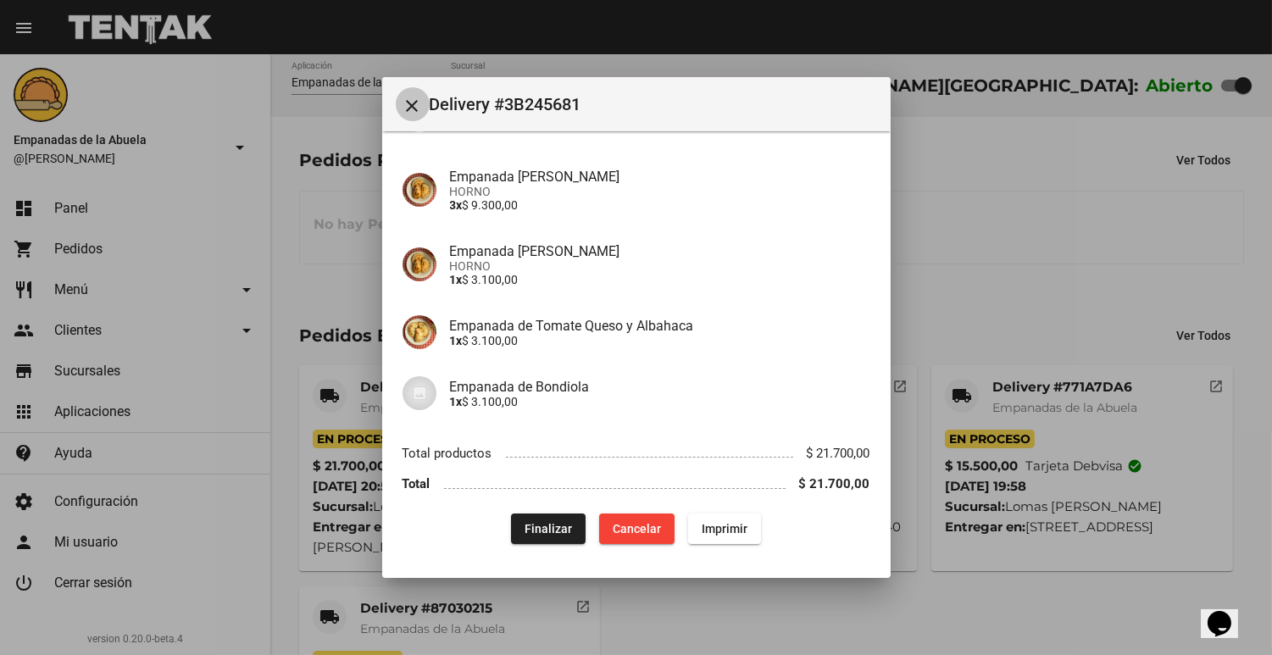
click at [409, 100] on mat-icon "close" at bounding box center [413, 106] width 20 height 20
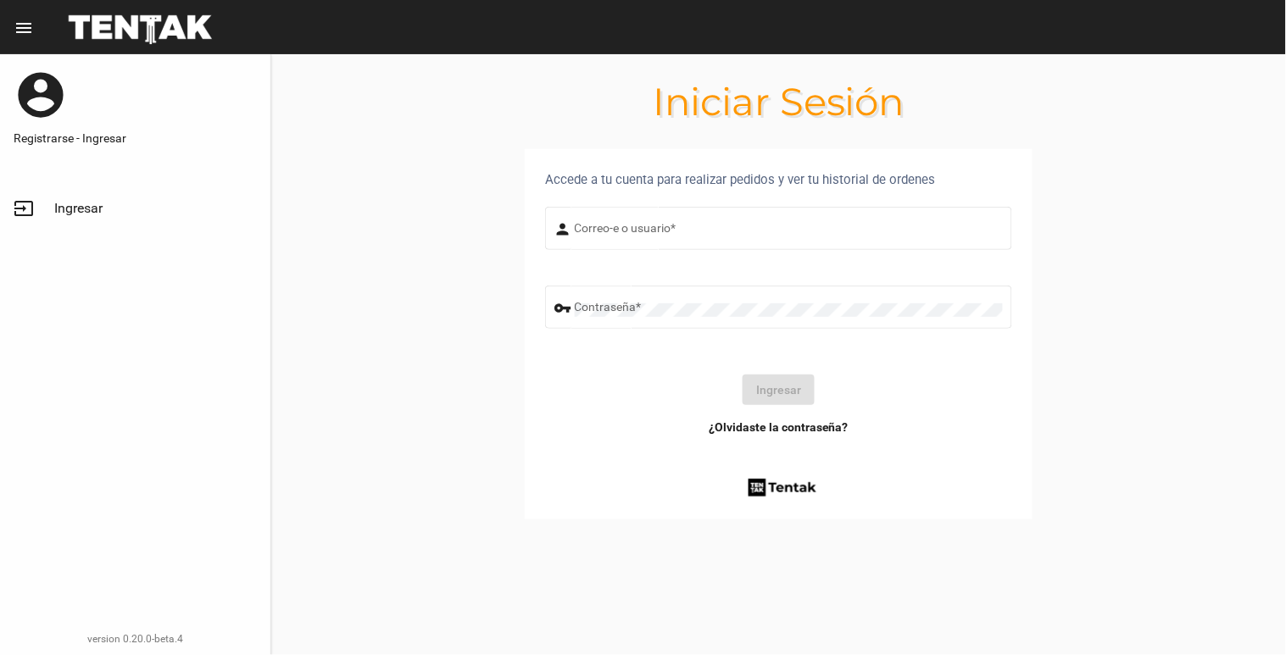
type input "[EMAIL_ADDRESS][DOMAIN_NAME]"
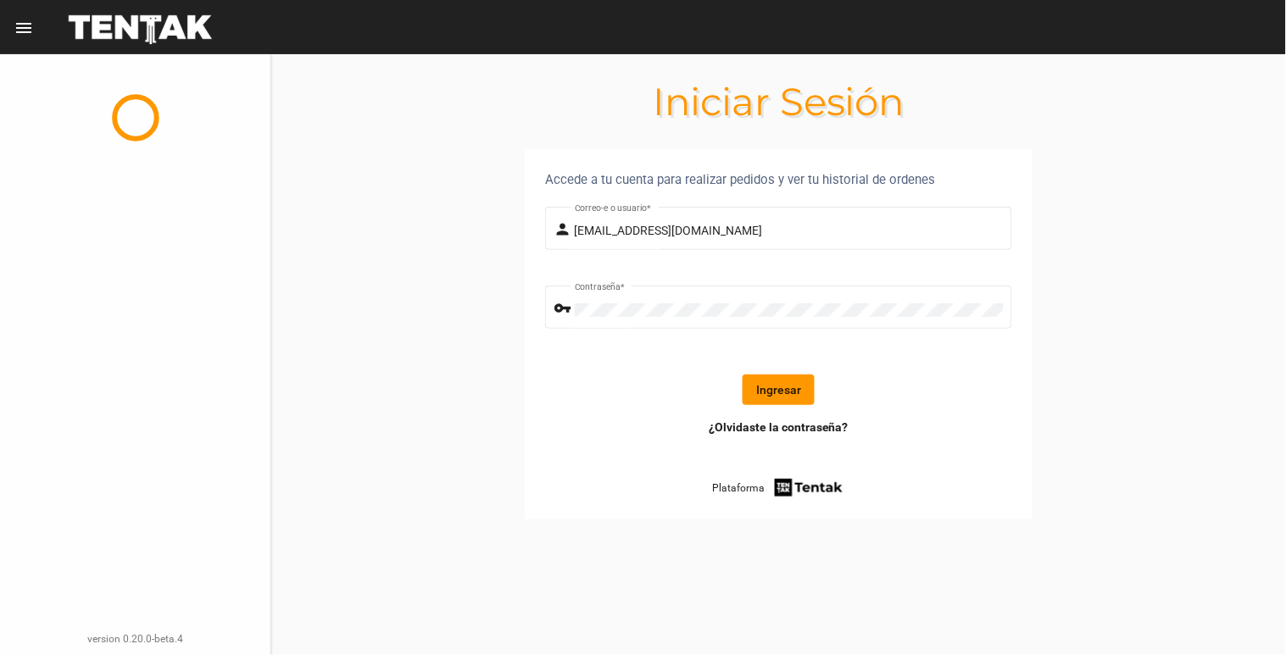
click at [786, 392] on button "Ingresar" at bounding box center [779, 390] width 72 height 31
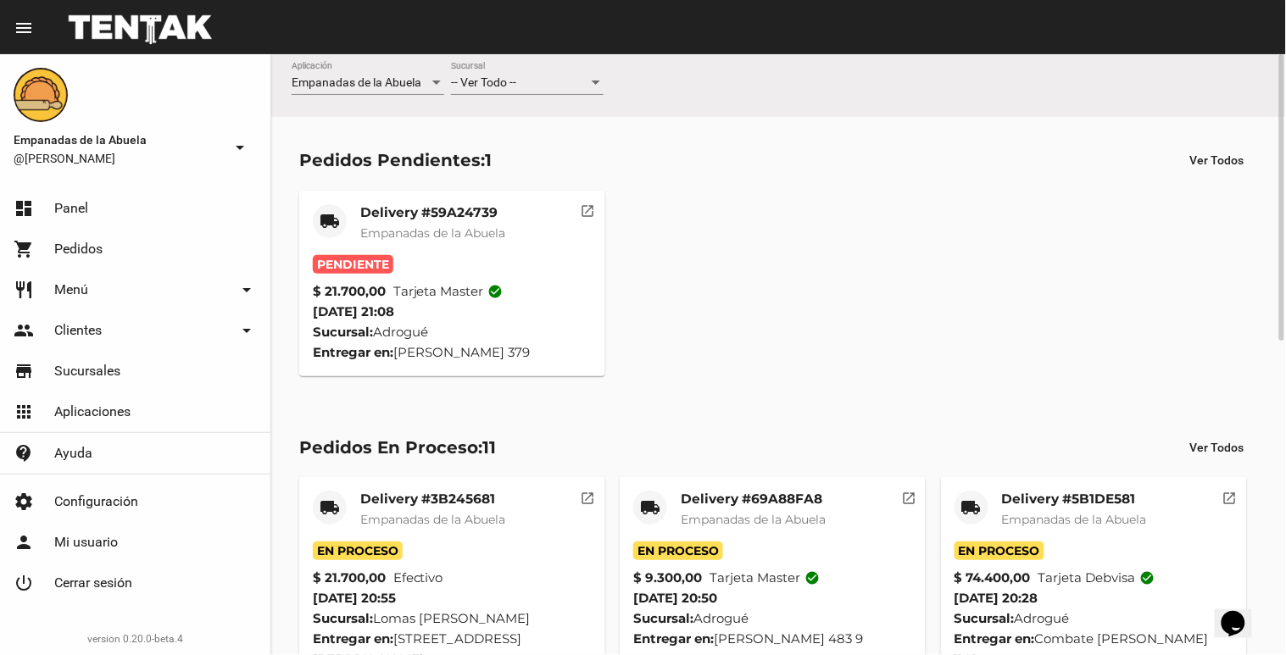
click at [538, 83] on div "-- Ver Todo --" at bounding box center [519, 83] width 137 height 14
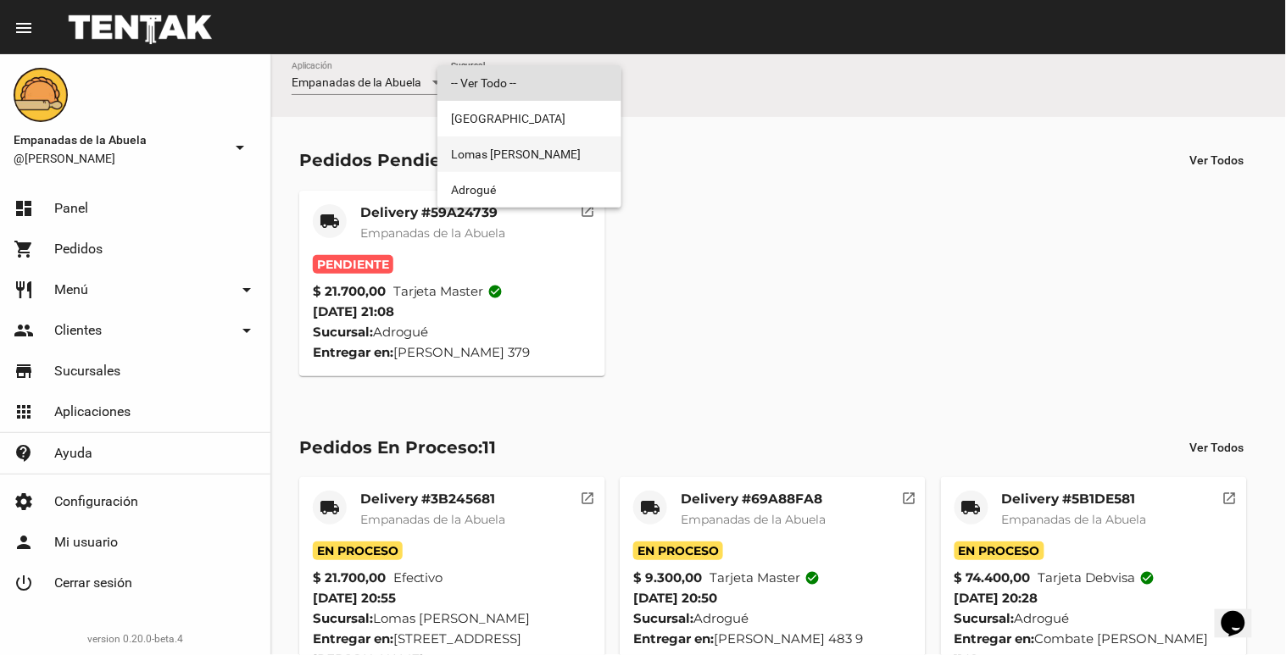
click at [553, 155] on span "Lomas [PERSON_NAME]" at bounding box center [529, 154] width 157 height 36
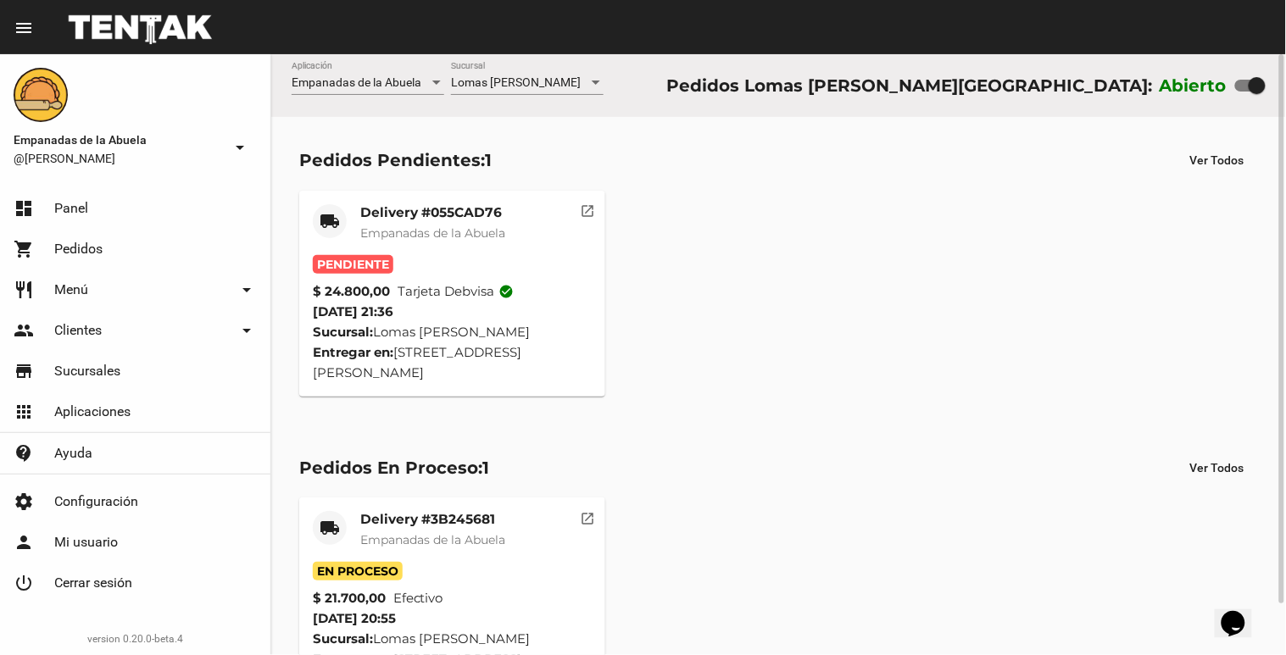
click at [421, 234] on span "Empanadas de la Abuela" at bounding box center [432, 232] width 145 height 15
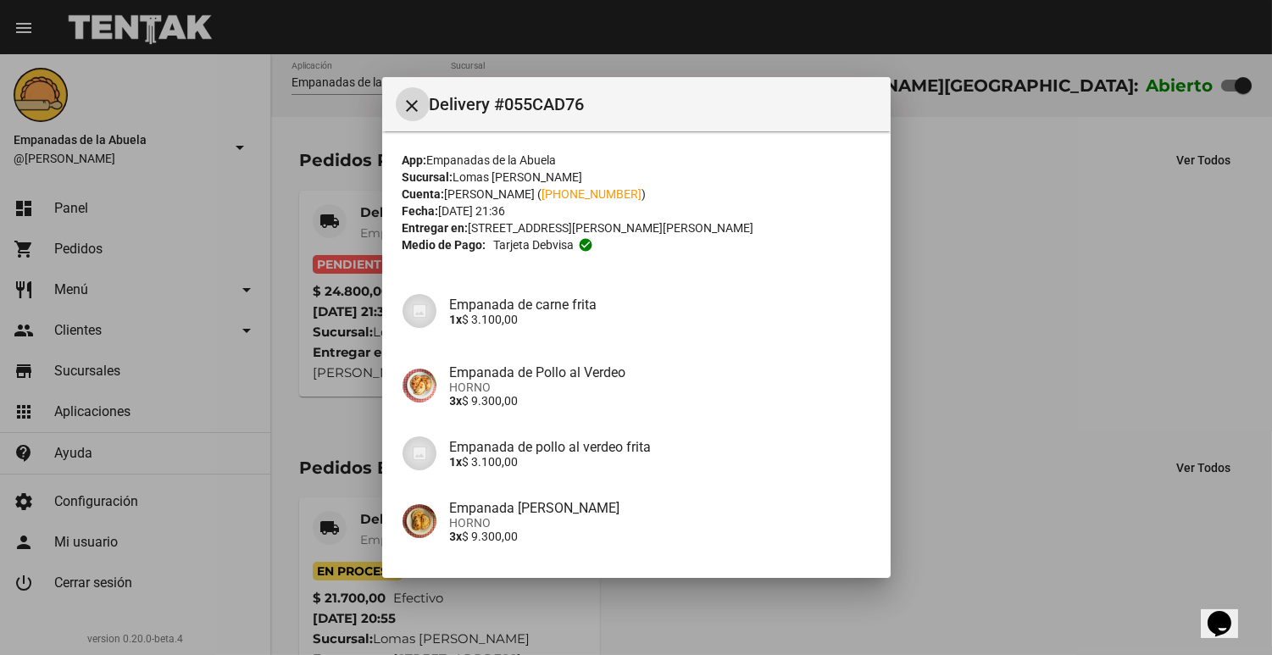
scroll to position [134, 0]
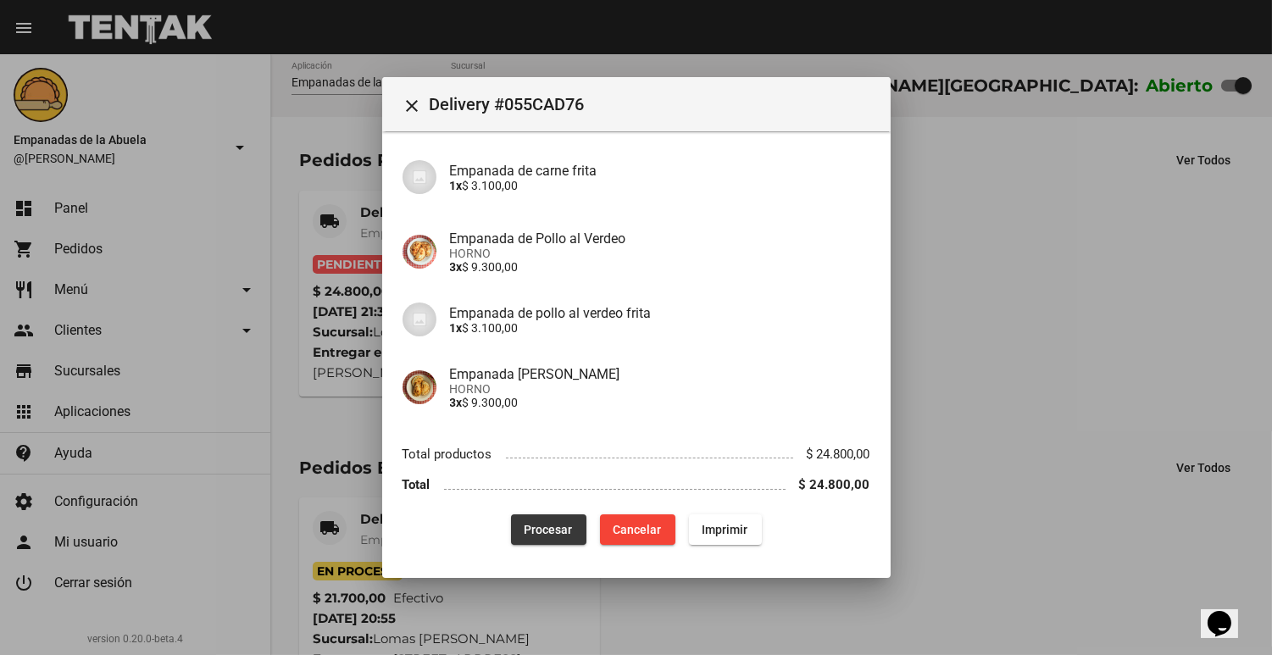
click at [531, 518] on button "Procesar" at bounding box center [548, 530] width 75 height 31
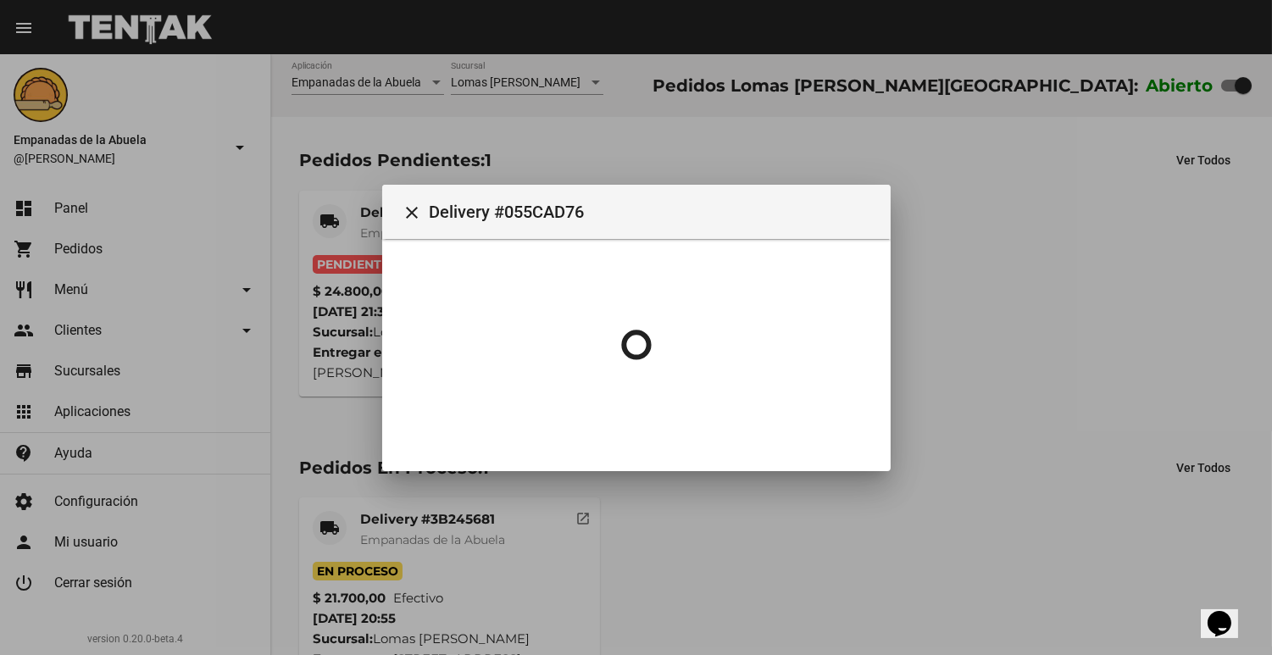
click at [370, 214] on div at bounding box center [636, 327] width 1272 height 655
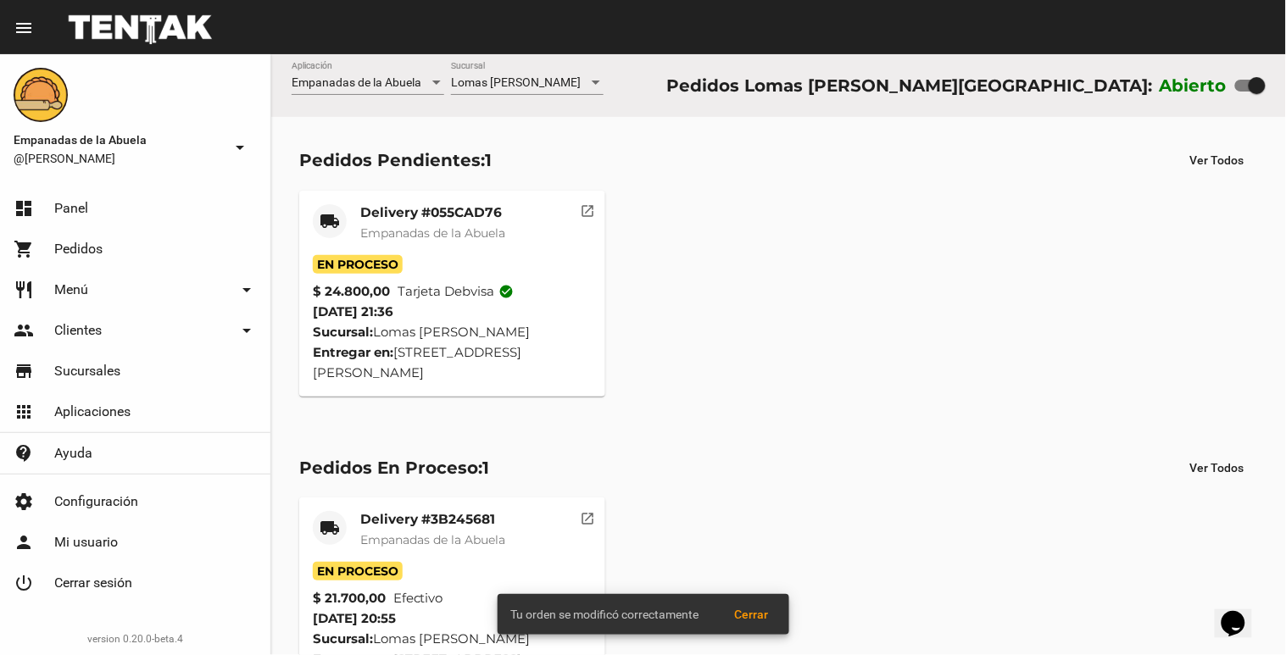
click at [370, 214] on mat-card-title "Delivery #055CAD76" at bounding box center [432, 212] width 145 height 17
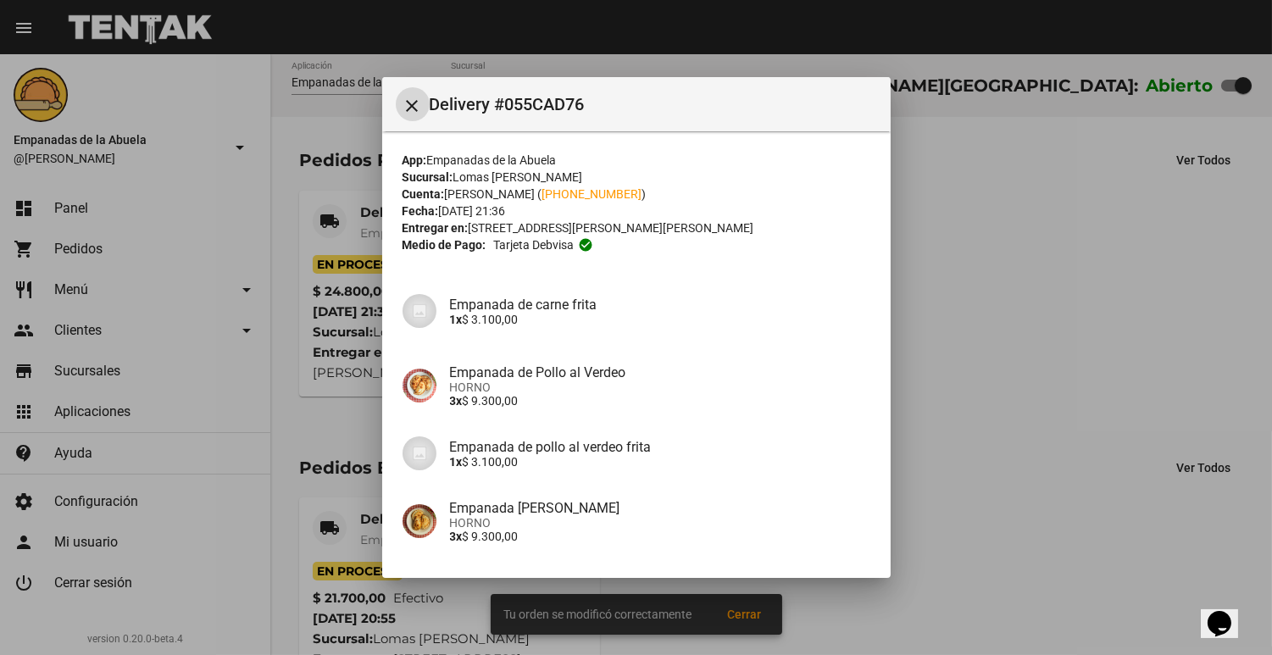
scroll to position [134, 0]
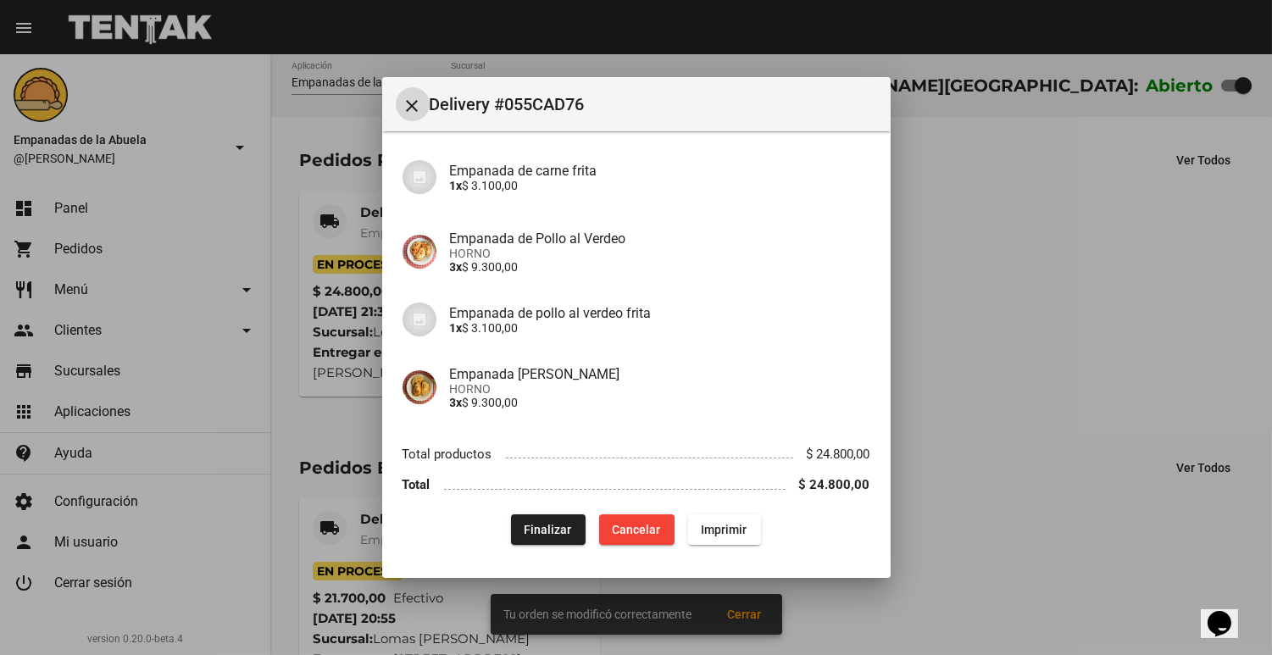
click at [706, 517] on div "App: Empanadas de la Abuela Sucursal: Lomas [PERSON_NAME] Cuenta: [PERSON_NAME]…" at bounding box center [637, 281] width 468 height 527
click at [706, 517] on button "Imprimir" at bounding box center [724, 530] width 73 height 31
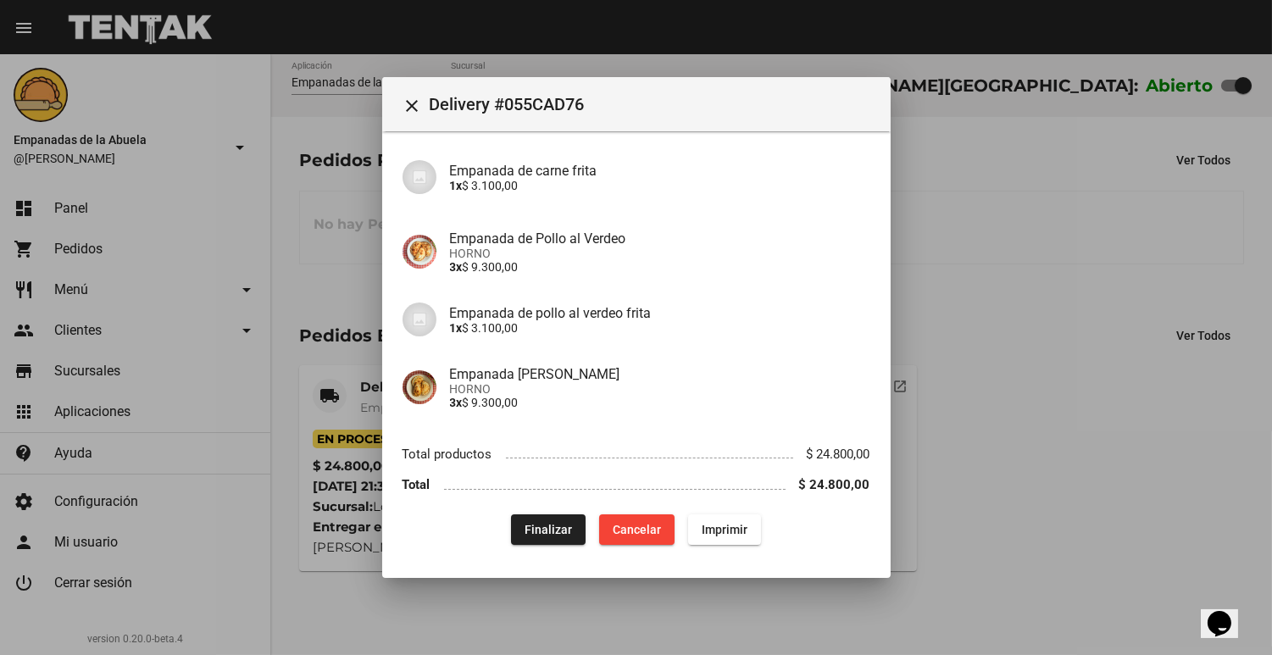
click at [1043, 270] on div at bounding box center [636, 327] width 1272 height 655
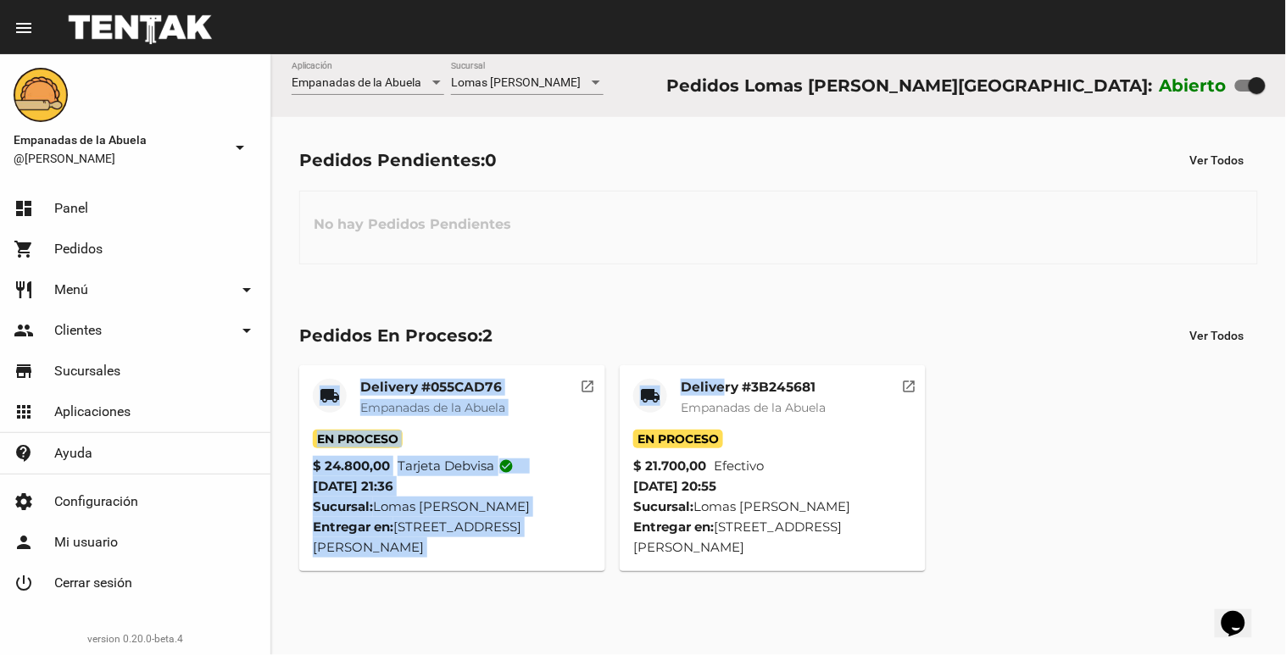
drag, startPoint x: 748, startPoint y: 326, endPoint x: 726, endPoint y: 357, distance: 38.8
click at [726, 357] on div "Pedidos En Proceso: 2 Ver Todos local_shipping Delivery #055CAD76 Empanadas de …" at bounding box center [778, 445] width 1015 height 307
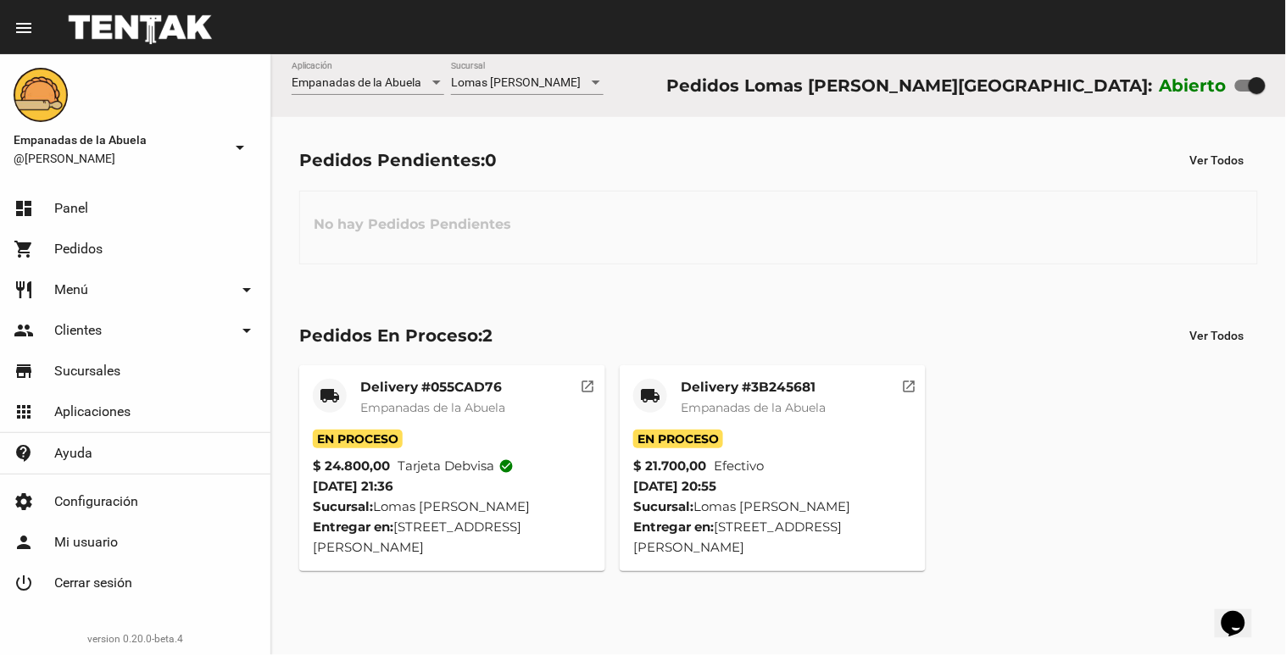
drag, startPoint x: 726, startPoint y: 357, endPoint x: 709, endPoint y: 399, distance: 45.6
click at [709, 399] on div "Delivery #3B245681 Empanadas de la Abuela" at bounding box center [753, 404] width 145 height 51
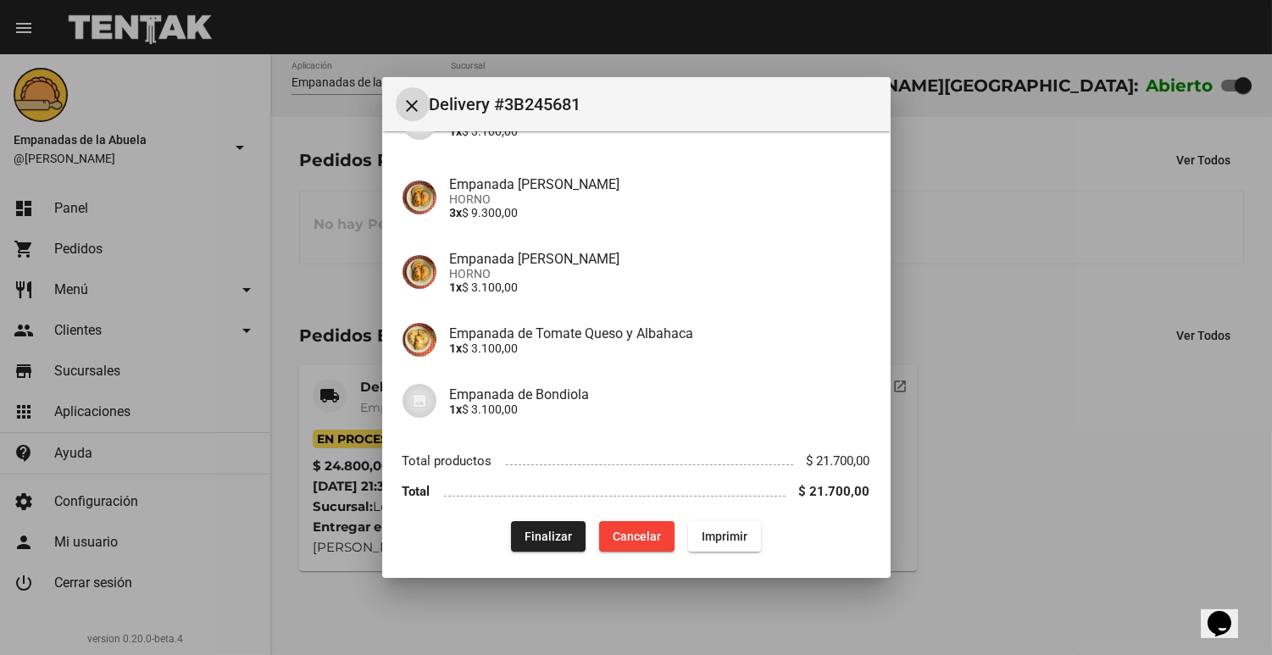
scroll to position [196, 0]
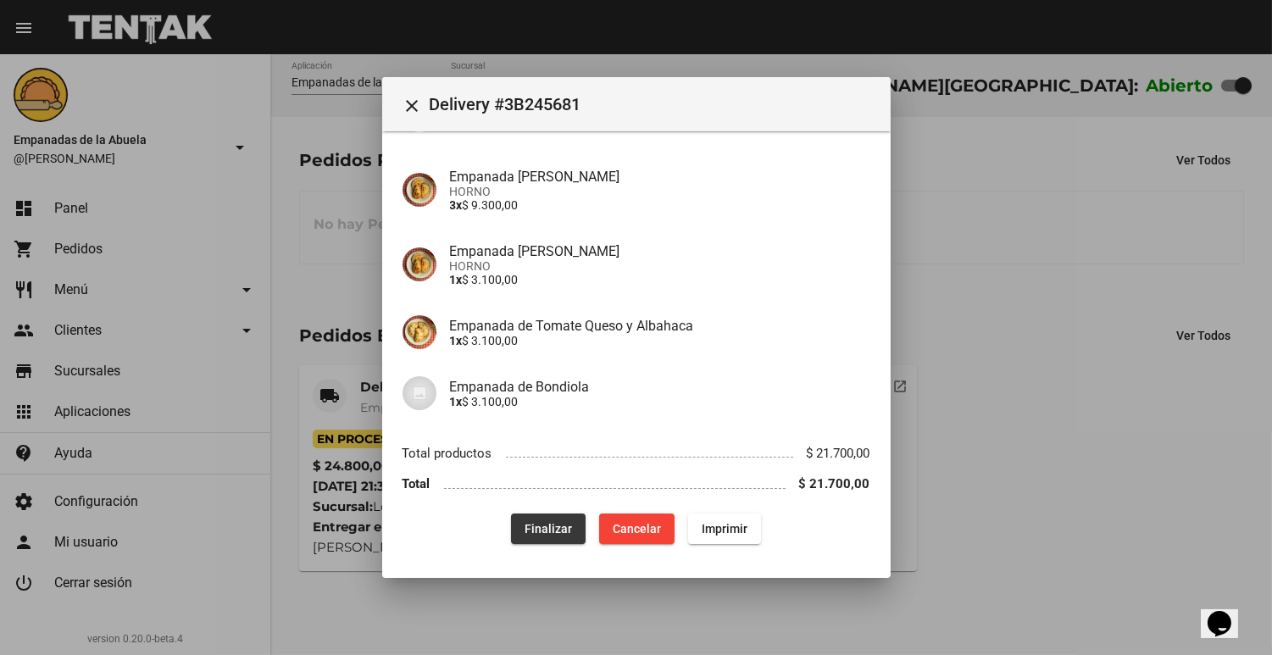
click at [562, 537] on button "Finalizar" at bounding box center [548, 529] width 75 height 31
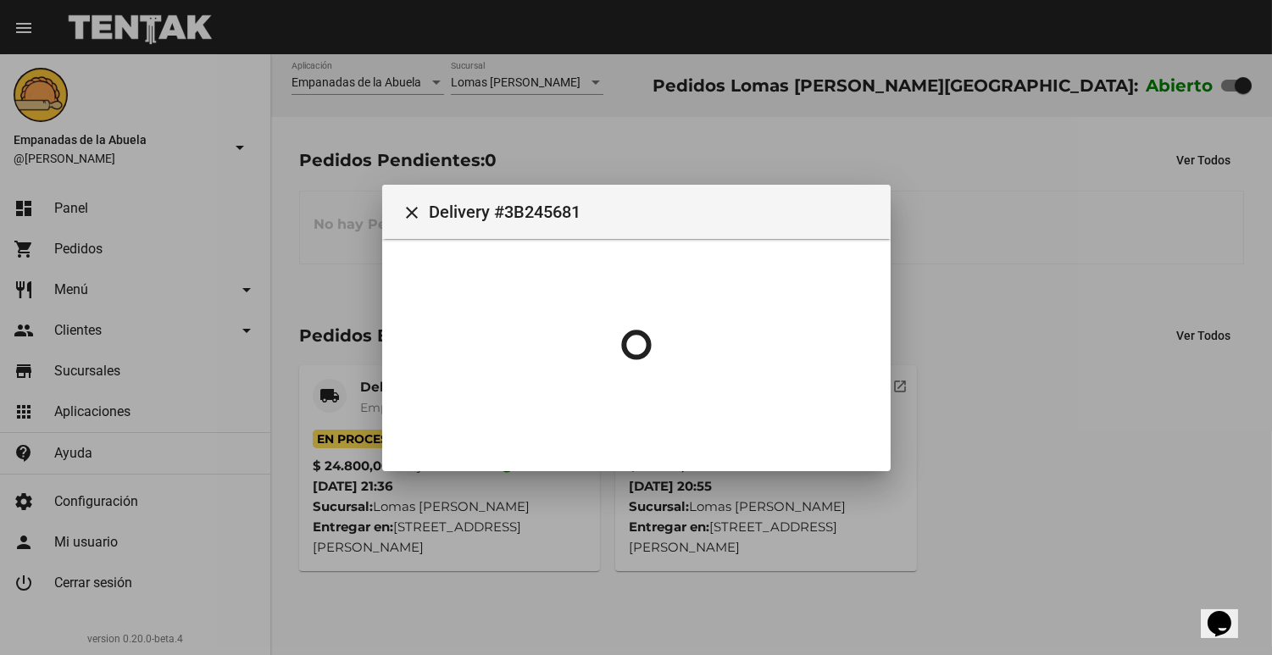
scroll to position [0, 0]
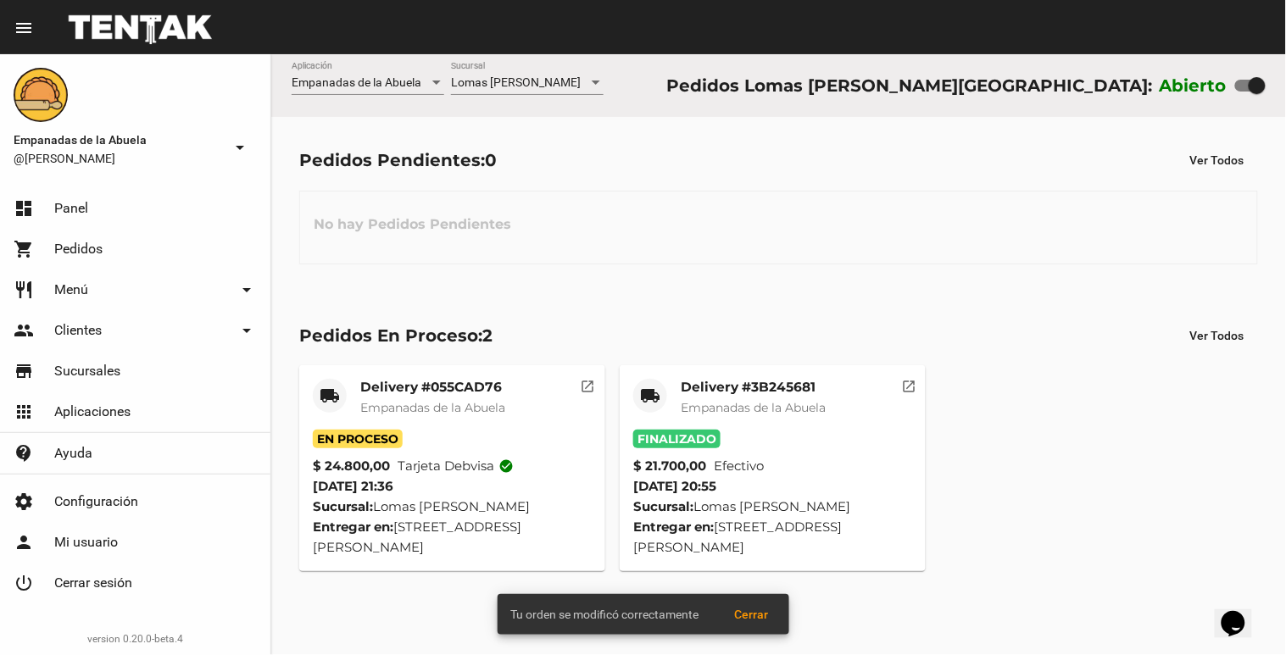
click at [412, 396] on div "Delivery #055CAD76 Empanadas de [GEOGRAPHIC_DATA]" at bounding box center [432, 404] width 145 height 51
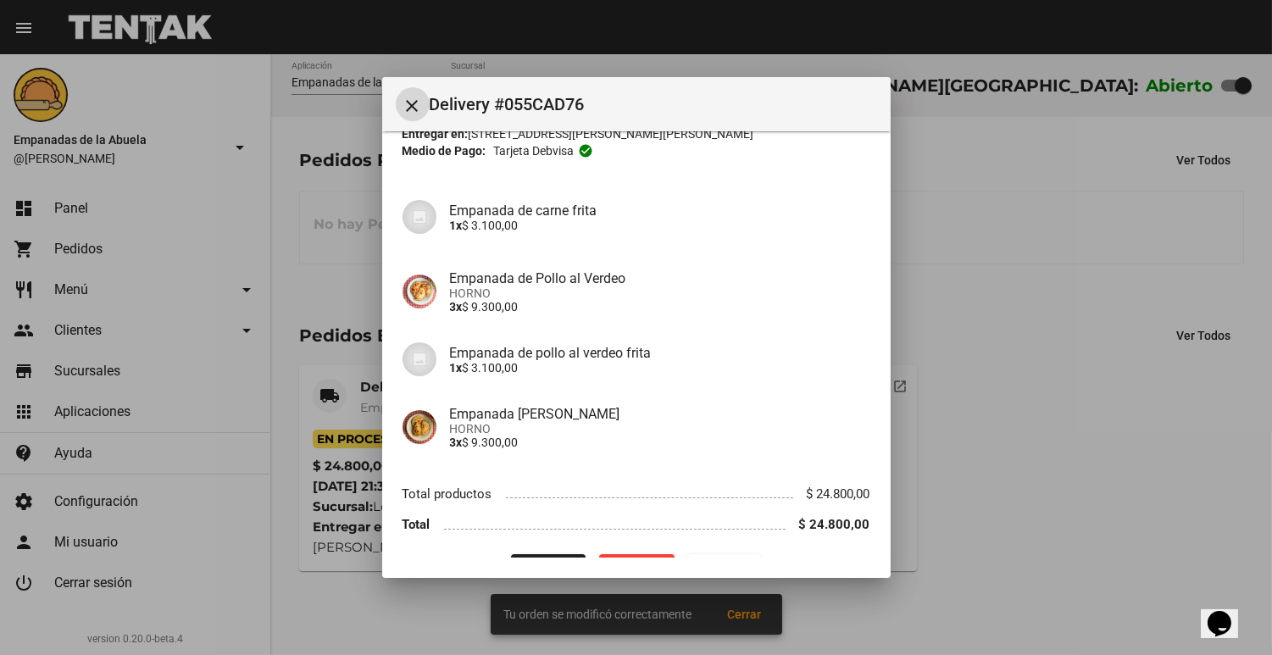
scroll to position [134, 0]
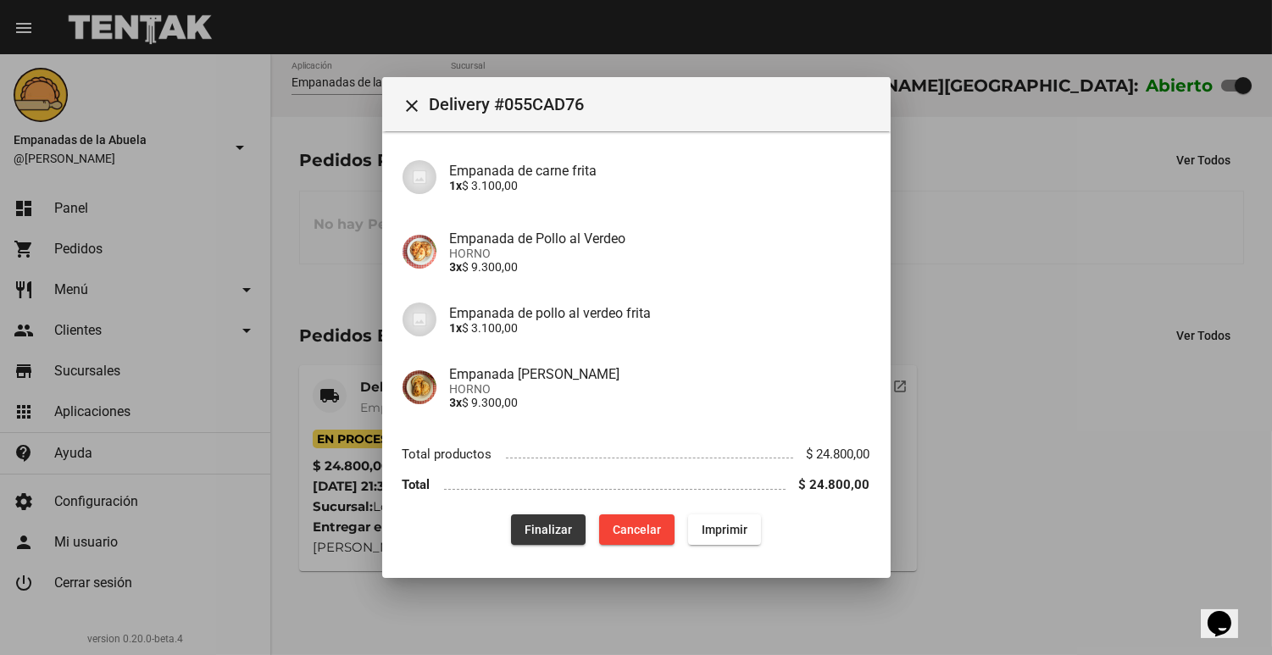
click at [543, 539] on button "Finalizar" at bounding box center [548, 530] width 75 height 31
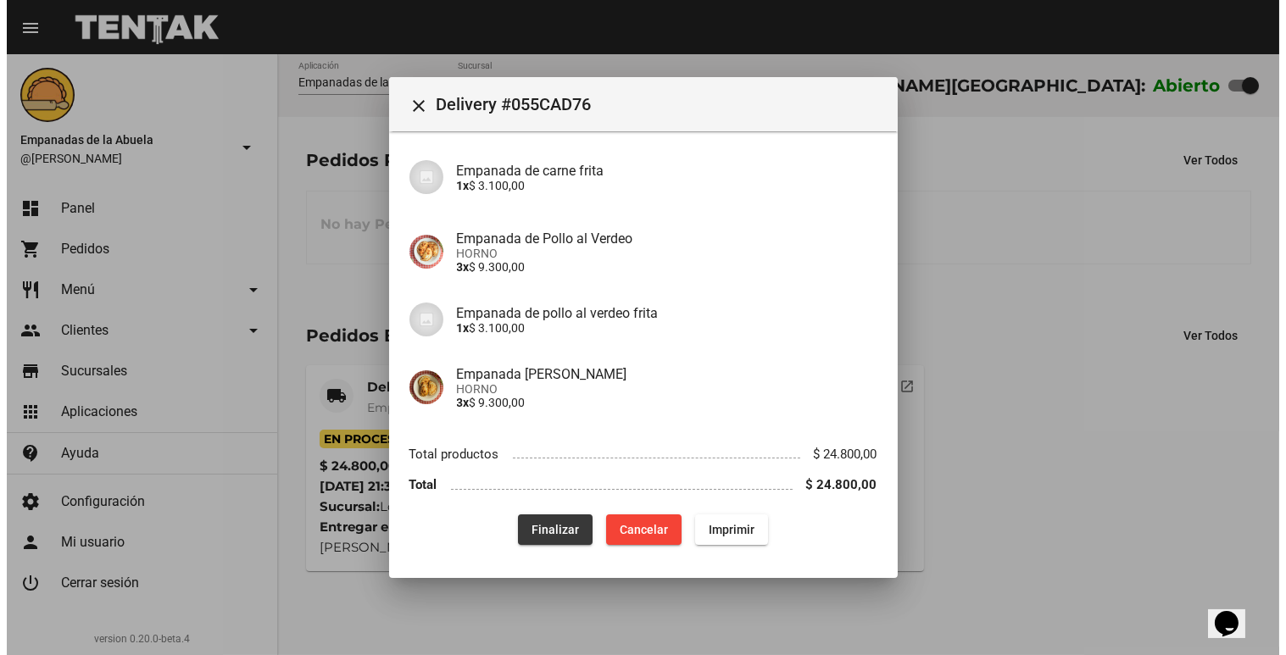
scroll to position [0, 0]
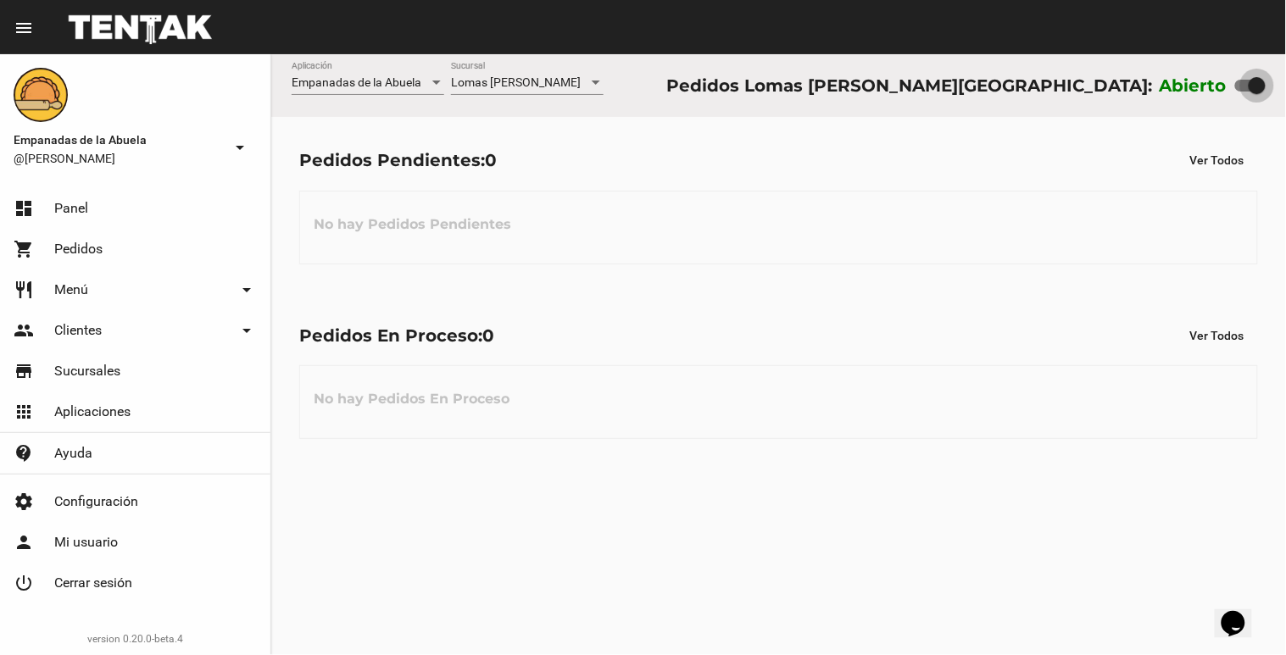
click at [1235, 95] on label at bounding box center [1250, 85] width 31 height 20
click at [1243, 92] on input "checkbox" at bounding box center [1243, 92] width 1 height 1
checkbox input "false"
